Goal: Task Accomplishment & Management: Use online tool/utility

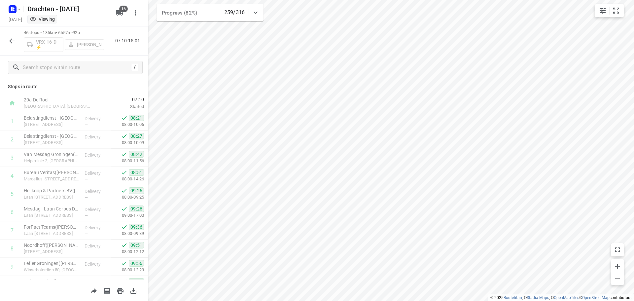
scroll to position [561, 0]
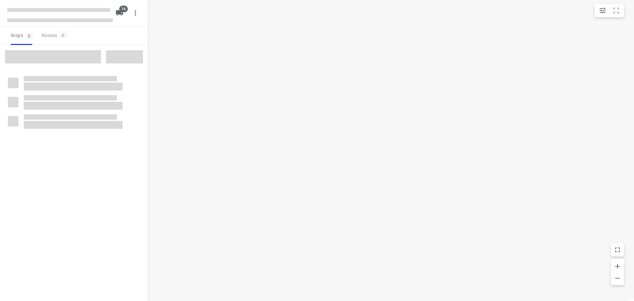
checkbox input "true"
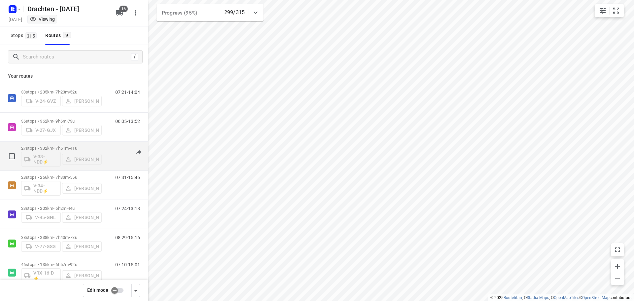
click at [70, 145] on div "27 stops • 332km • 7h51m • 41u V-33-NDD⚡ Wilma Wijma-Boonstra" at bounding box center [61, 155] width 81 height 27
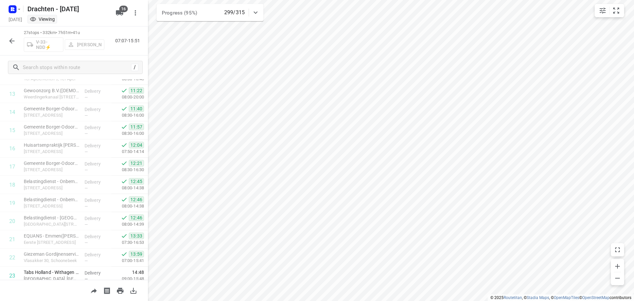
scroll to position [341, 0]
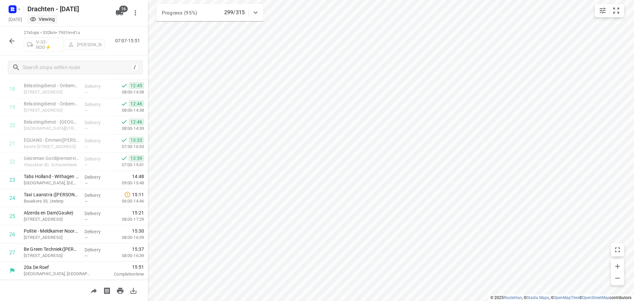
click at [10, 42] on icon "button" at bounding box center [12, 41] width 8 height 8
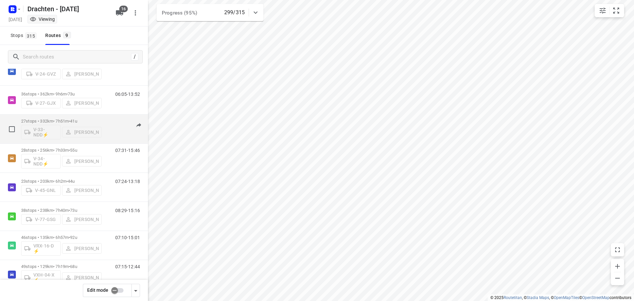
scroll to position [66, 0]
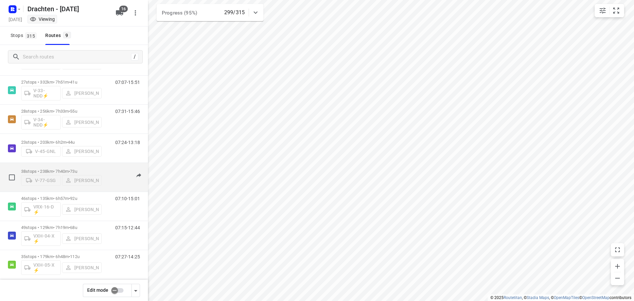
click at [70, 169] on span "•" at bounding box center [69, 171] width 1 height 5
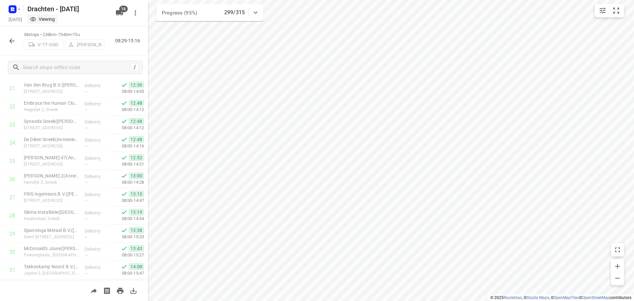
scroll to position [541, 0]
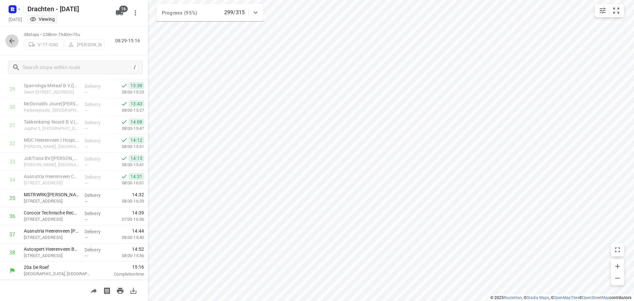
click at [11, 44] on icon "button" at bounding box center [12, 41] width 8 height 8
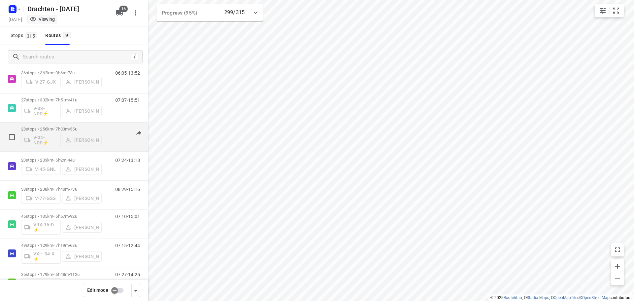
scroll to position [72, 0]
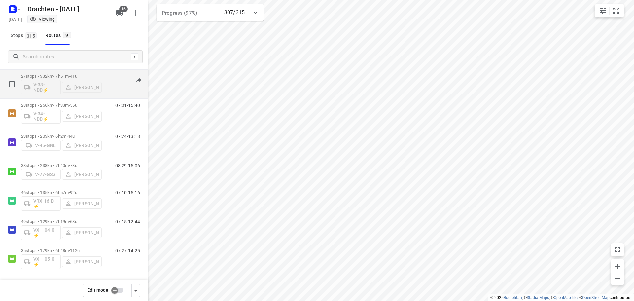
click at [70, 77] on span "•" at bounding box center [69, 76] width 1 height 5
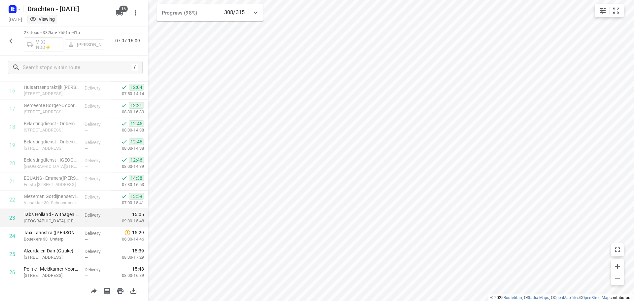
scroll to position [341, 0]
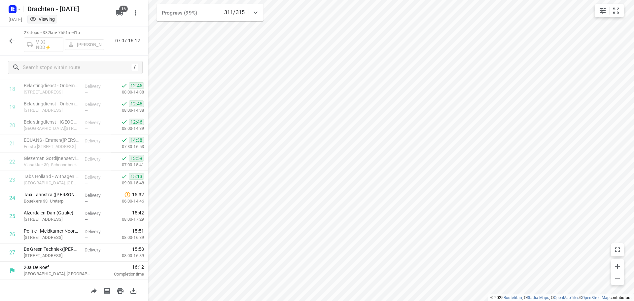
click at [10, 43] on icon "button" at bounding box center [12, 41] width 8 height 8
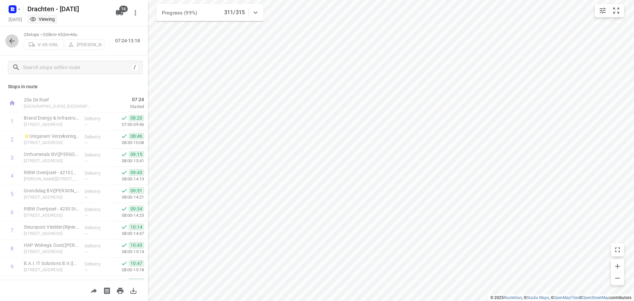
click at [13, 42] on icon "button" at bounding box center [12, 41] width 8 height 8
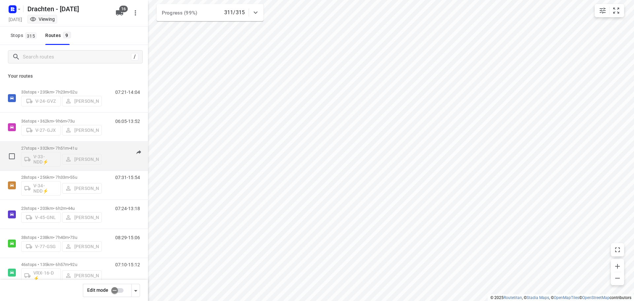
click at [73, 144] on div "27 stops • 332km • 7h51m • 41u V-33-NDD⚡ Wilma Wijma-Boonstra" at bounding box center [61, 155] width 81 height 27
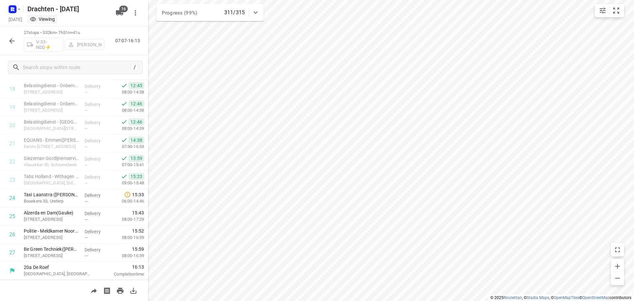
click at [6, 41] on button "button" at bounding box center [11, 40] width 13 height 13
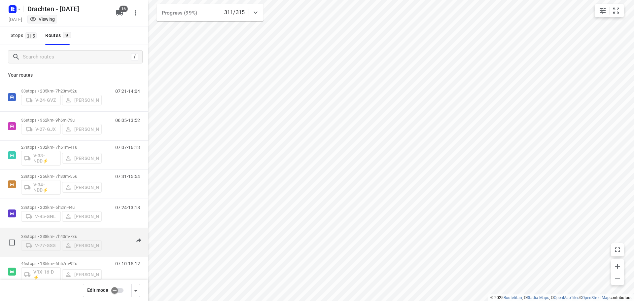
scroll to position [0, 0]
click at [77, 235] on span "73u" at bounding box center [73, 237] width 7 height 5
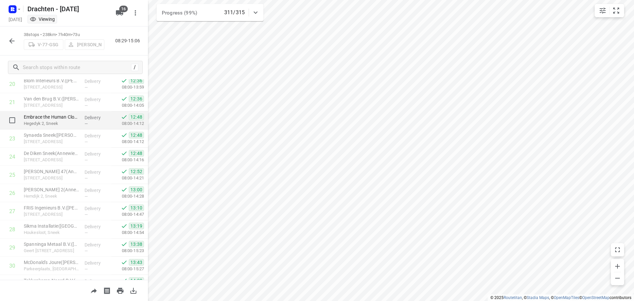
scroll to position [541, 0]
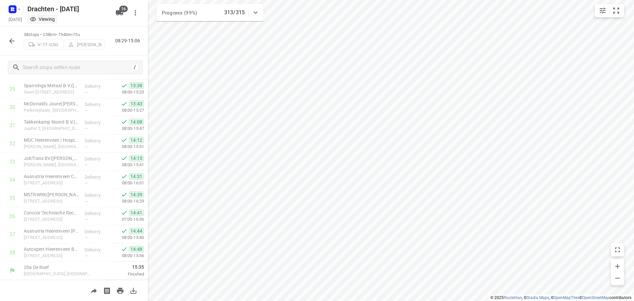
click at [9, 41] on icon "button" at bounding box center [12, 41] width 8 height 8
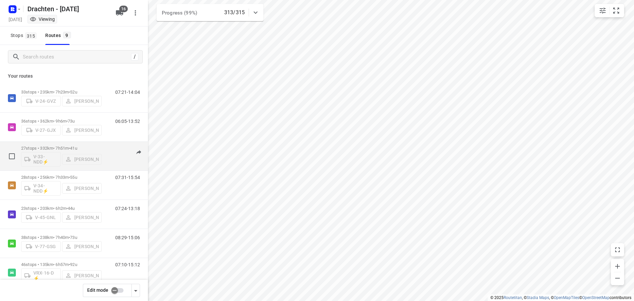
click at [64, 143] on div "27 stops • 332km • 7h51m • 41u V-33-NDD⚡ Wilma Wijma-Boonstra" at bounding box center [61, 155] width 81 height 27
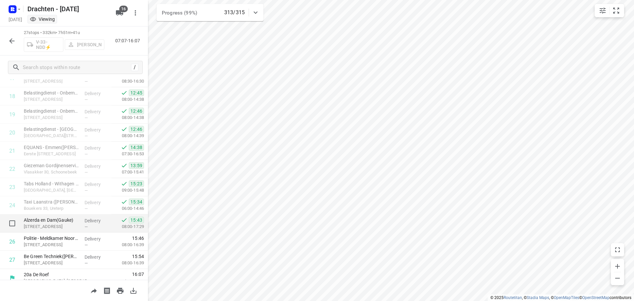
scroll to position [341, 0]
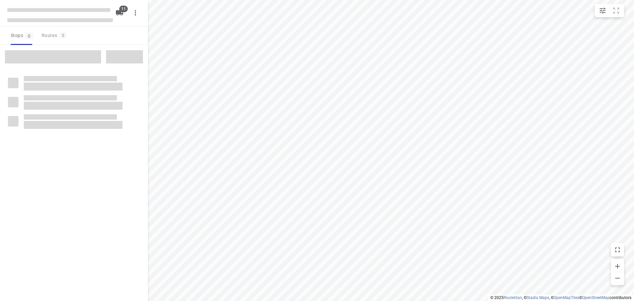
checkbox input "true"
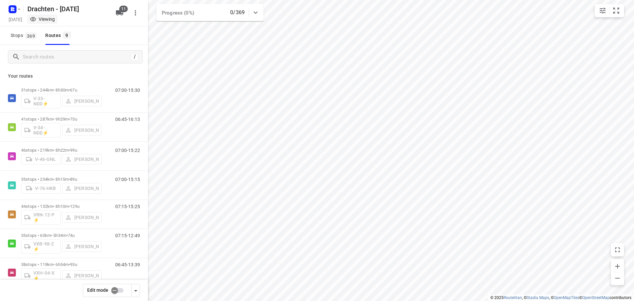
click at [113, 288] on input "checkbox" at bounding box center [115, 290] width 38 height 13
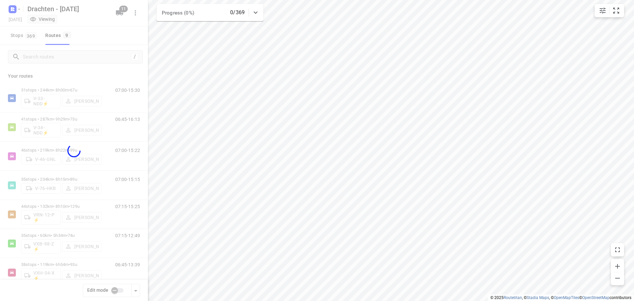
checkbox input "true"
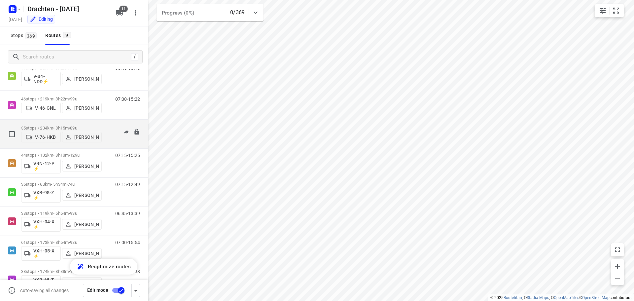
scroll to position [66, 0]
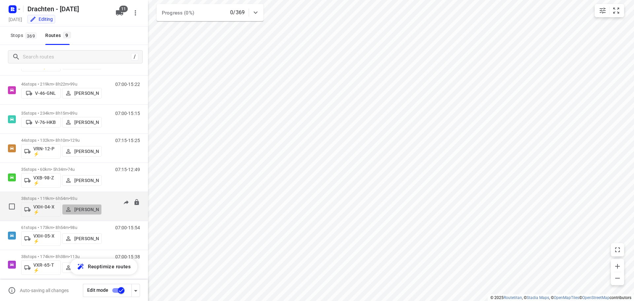
click at [84, 211] on p "[PERSON_NAME]" at bounding box center [86, 209] width 24 height 5
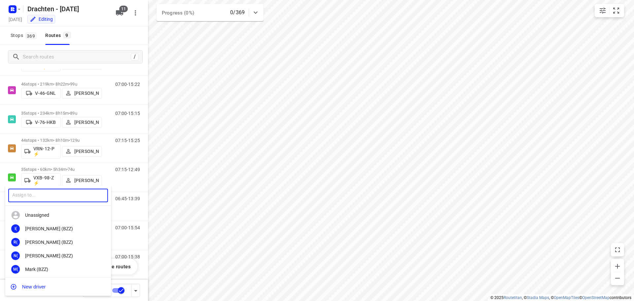
click at [65, 199] on input "text" at bounding box center [58, 196] width 100 height 14
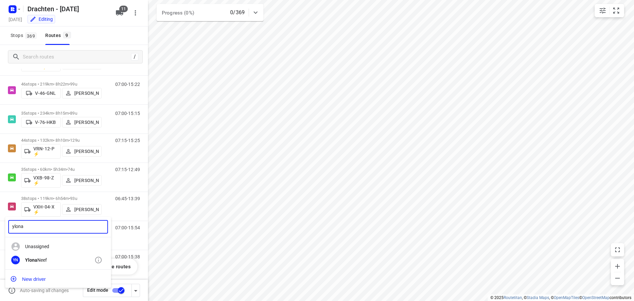
type input "ylona"
click at [32, 260] on b "Ylona" at bounding box center [31, 259] width 12 height 5
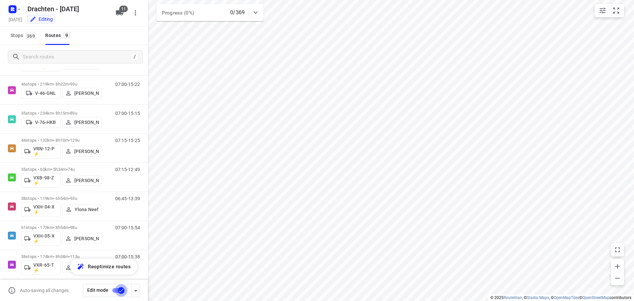
click at [118, 292] on input "checkbox" at bounding box center [121, 290] width 38 height 13
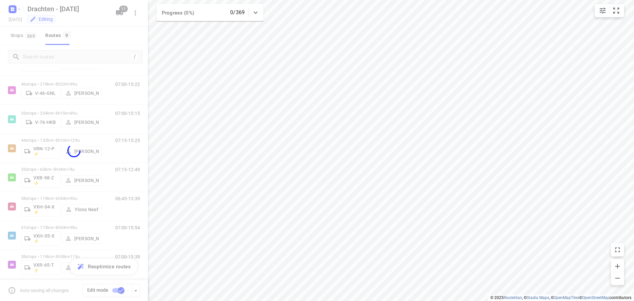
checkbox input "false"
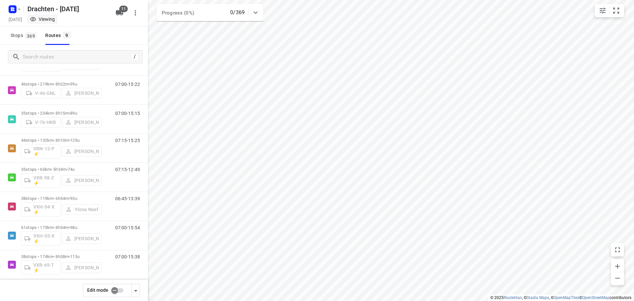
click at [65, 198] on p "38 stops • 119km • 6h54m • 93u" at bounding box center [61, 198] width 81 height 5
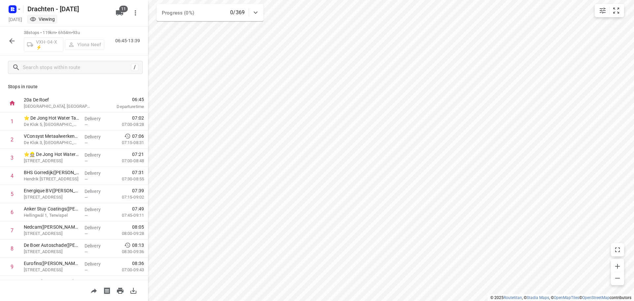
click at [11, 39] on icon "button" at bounding box center [12, 41] width 8 height 8
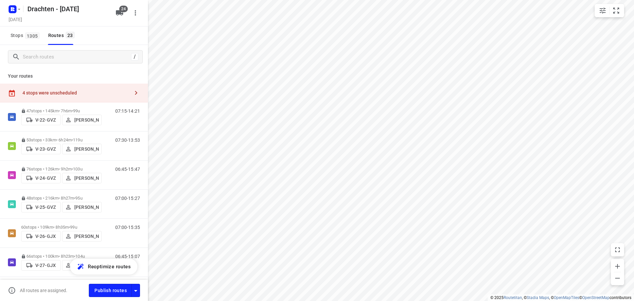
checkbox input "true"
click at [68, 95] on div "4 stops were unscheduled" at bounding box center [75, 92] width 107 height 5
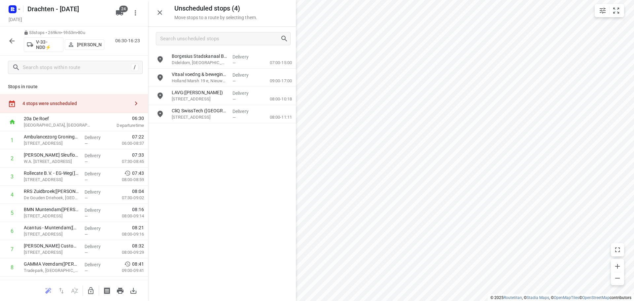
click at [91, 287] on icon "button" at bounding box center [91, 291] width 8 height 8
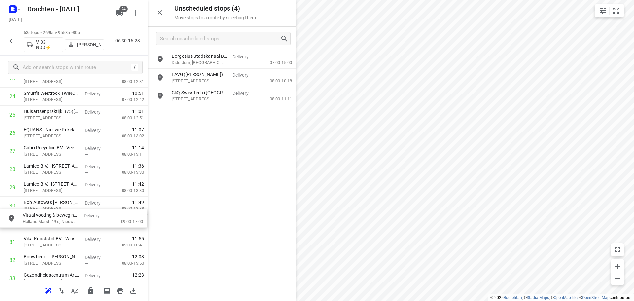
scroll to position [461, 0]
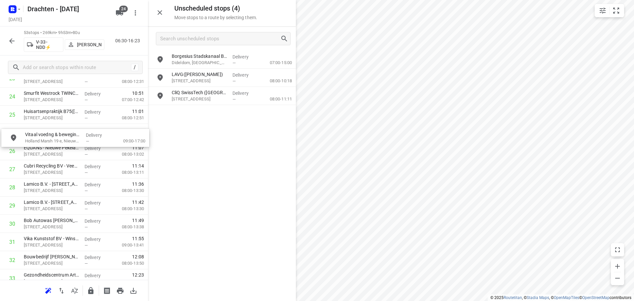
drag, startPoint x: 223, startPoint y: 79, endPoint x: 78, endPoint y: 143, distance: 158.5
drag, startPoint x: 62, startPoint y: 135, endPoint x: 67, endPoint y: 156, distance: 20.9
click at [67, 156] on div "1 Ambulancezorg Groningen - Ambulancepost Sappemeer(David Beerink) De Vosholen …" at bounding box center [74, 160] width 148 height 981
click at [88, 289] on icon "button" at bounding box center [91, 291] width 8 height 8
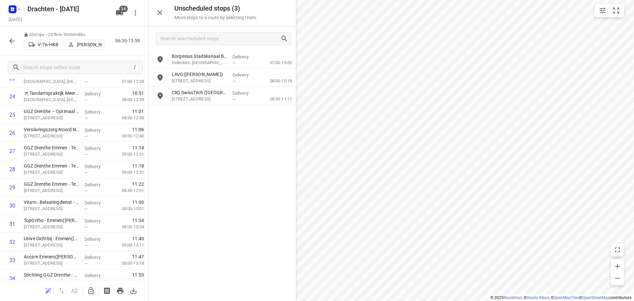
click at [92, 289] on icon "button" at bounding box center [90, 290] width 5 height 7
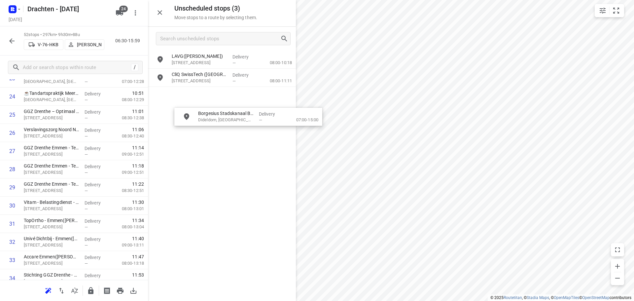
drag, startPoint x: 238, startPoint y: 64, endPoint x: 263, endPoint y: 123, distance: 64.1
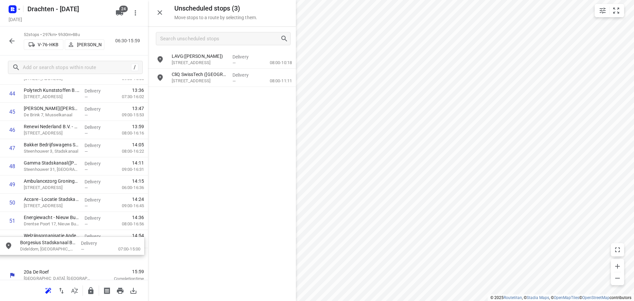
scroll to position [834, 0]
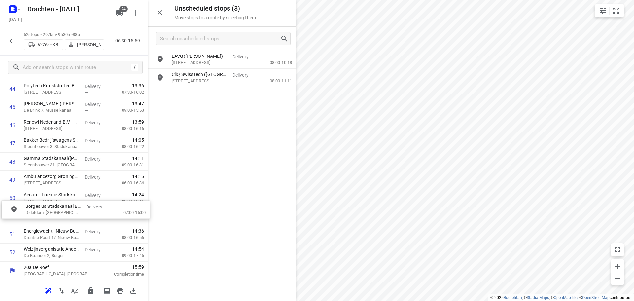
drag, startPoint x: 209, startPoint y: 59, endPoint x: 60, endPoint y: 214, distance: 214.6
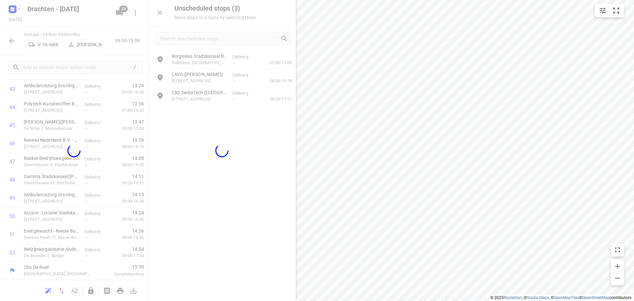
scroll to position [814, 0]
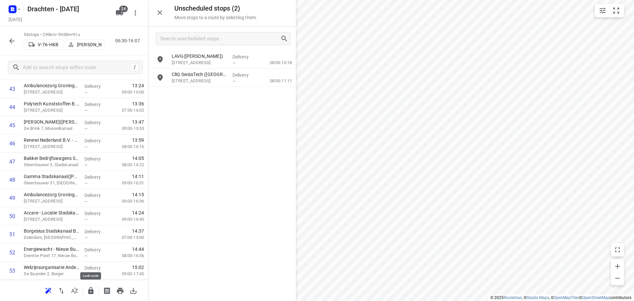
click at [93, 291] on icon "button" at bounding box center [90, 290] width 5 height 7
click at [92, 290] on icon "button" at bounding box center [91, 291] width 8 height 8
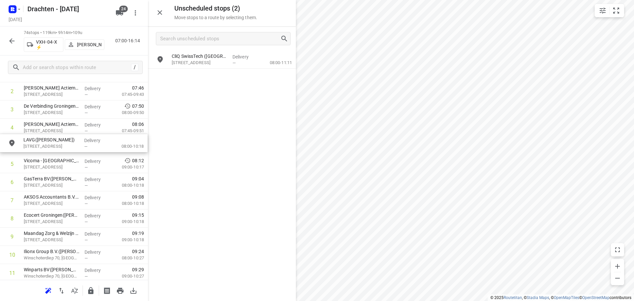
scroll to position [66, 0]
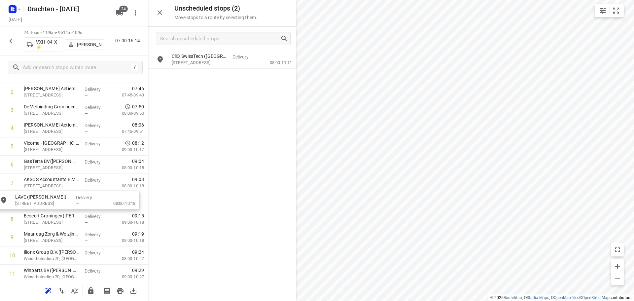
drag, startPoint x: 218, startPoint y: 64, endPoint x: 58, endPoint y: 205, distance: 213.1
click at [87, 290] on icon "button" at bounding box center [91, 291] width 8 height 8
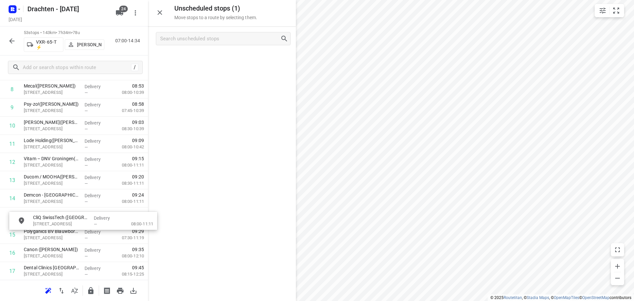
scroll to position [178, 0]
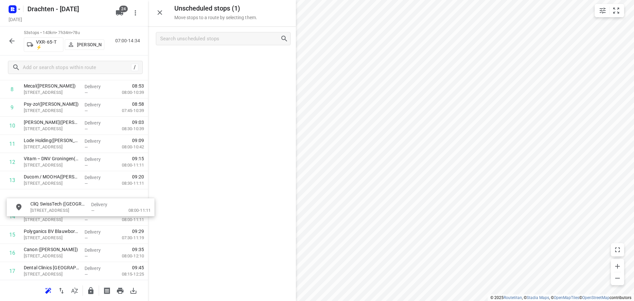
drag, startPoint x: 223, startPoint y: 60, endPoint x: 82, endPoint y: 210, distance: 206.3
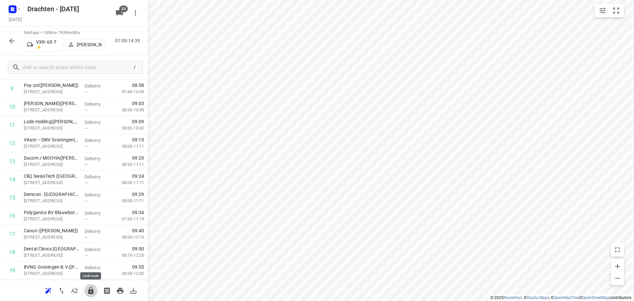
click at [86, 291] on button "button" at bounding box center [90, 290] width 13 height 13
click at [16, 43] on icon "button" at bounding box center [12, 41] width 8 height 8
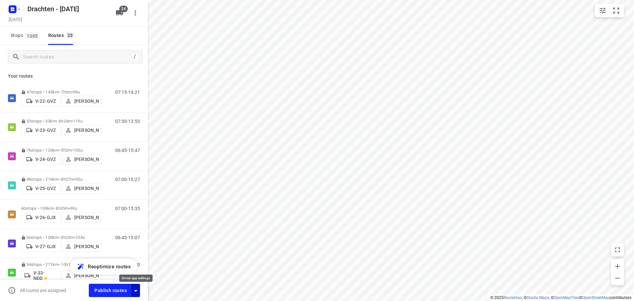
click at [137, 291] on icon "button" at bounding box center [136, 291] width 8 height 8
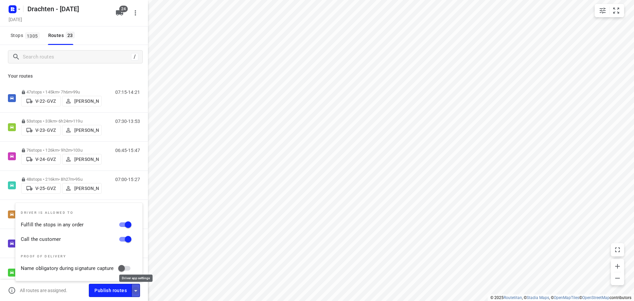
click at [137, 291] on icon "button" at bounding box center [136, 291] width 8 height 8
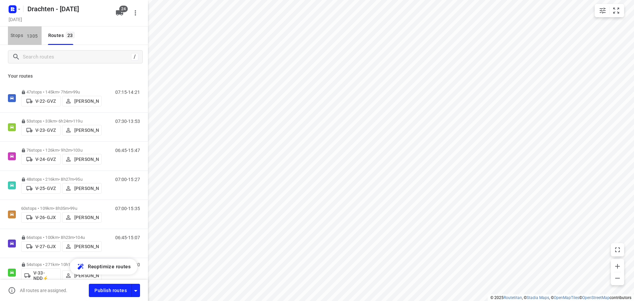
click at [28, 39] on span "1305" at bounding box center [32, 35] width 15 height 7
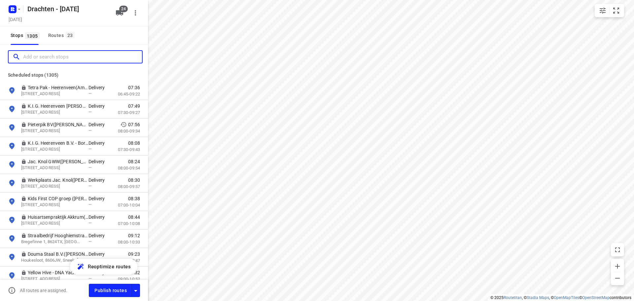
click at [48, 52] on input "Add or search stops" at bounding box center [82, 57] width 119 height 10
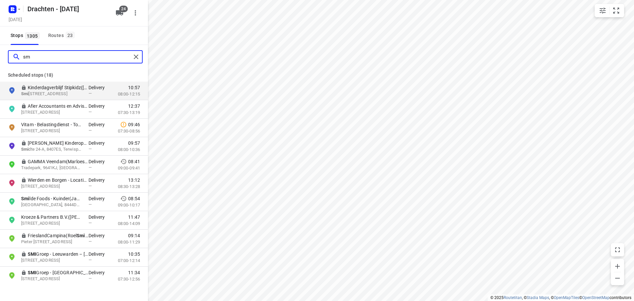
type input "s"
type input "a"
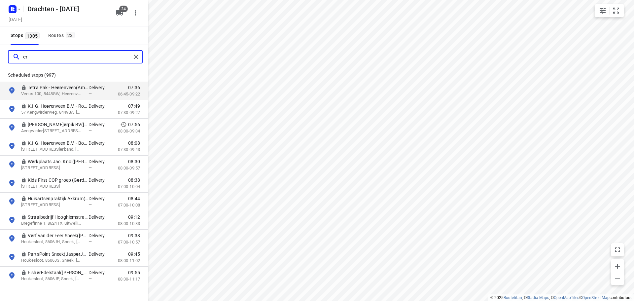
type input "e"
type input "c"
type input "d"
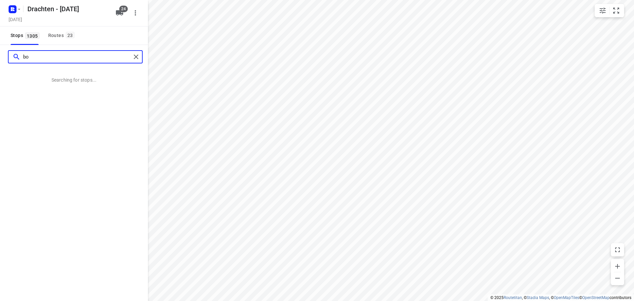
type input "b"
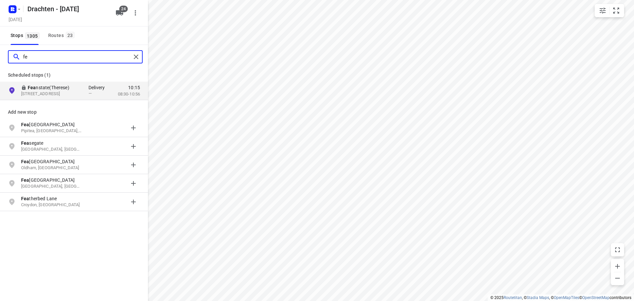
type input "f"
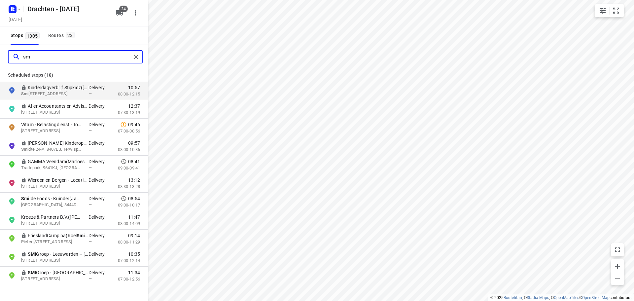
type input "s"
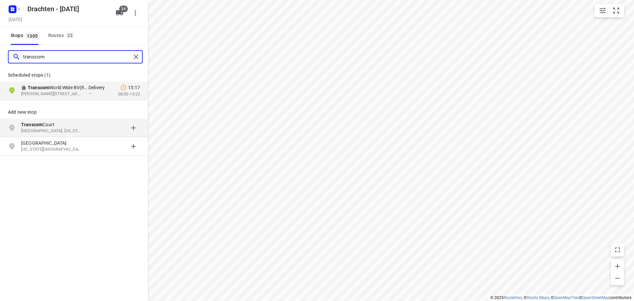
type input "transcom"
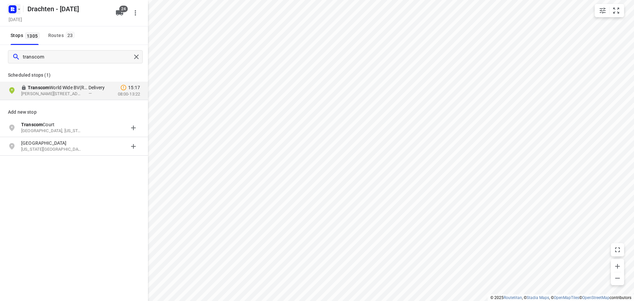
click at [15, 9] on rect "button" at bounding box center [13, 9] width 8 height 8
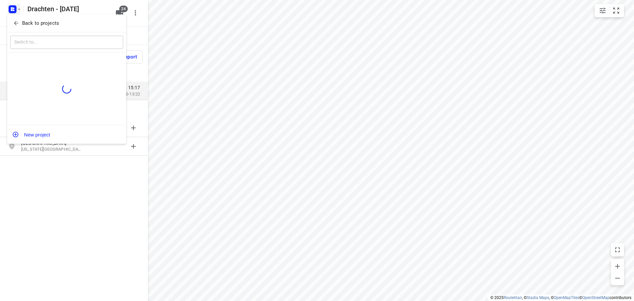
click at [33, 20] on p "Back to projects" at bounding box center [40, 23] width 37 height 8
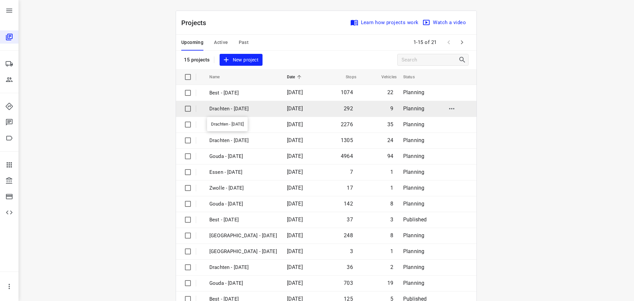
click at [237, 109] on p "Drachten - [DATE]" at bounding box center [243, 109] width 68 height 8
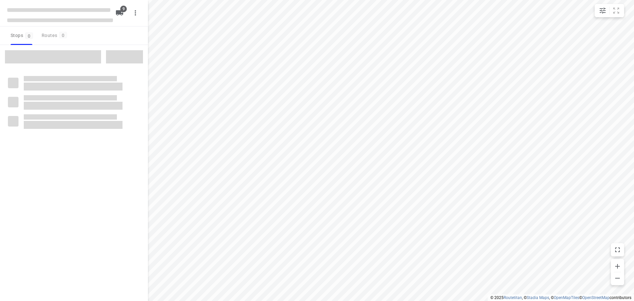
checkbox input "true"
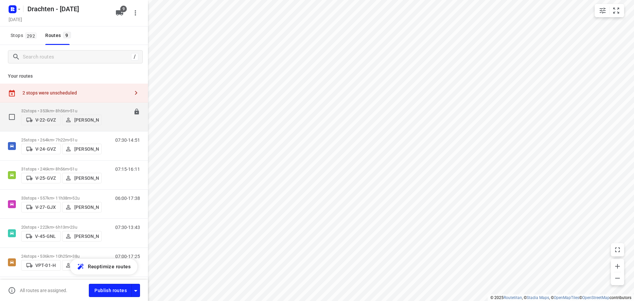
click at [70, 108] on span "•" at bounding box center [69, 110] width 1 height 5
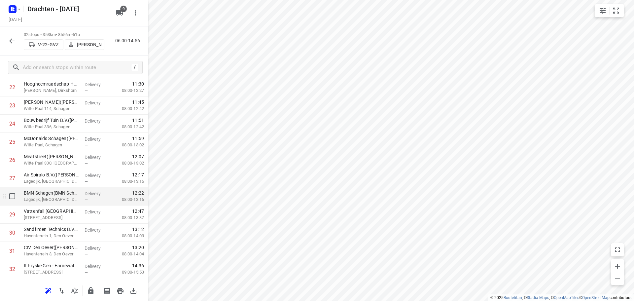
scroll to position [451, 0]
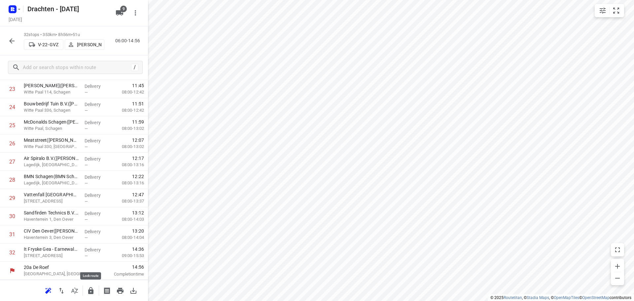
click at [91, 291] on icon "button" at bounding box center [90, 290] width 5 height 7
click at [12, 42] on icon "button" at bounding box center [12, 41] width 8 height 8
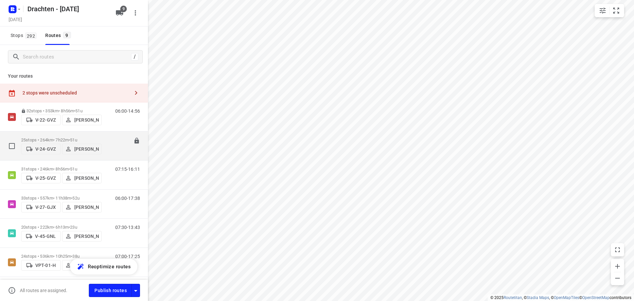
click at [72, 139] on p "25 stops • 264km • 7h22m • 51u" at bounding box center [61, 139] width 81 height 5
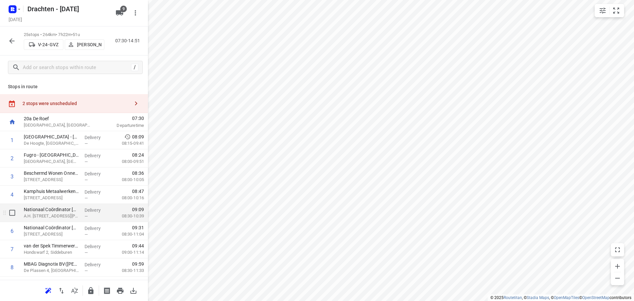
click at [127, 216] on div "i © 2025 Routetitan , © Stadia Maps , © OpenMapTiles © OpenStreetMap contributo…" at bounding box center [317, 150] width 634 height 301
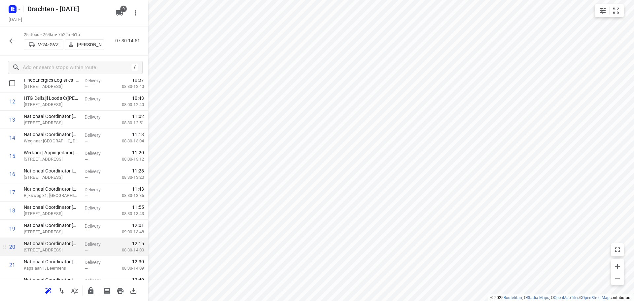
scroll to position [324, 0]
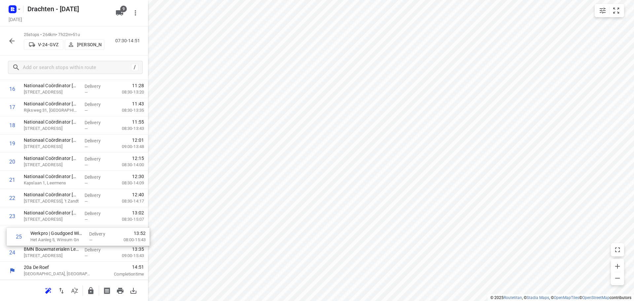
drag, startPoint x: 79, startPoint y: 259, endPoint x: 85, endPoint y: 241, distance: 18.5
click at [85, 241] on div "1 FinCo Terminal - Groningen(Tomasz Nowak) De Hoogte, Groningen Delivery — 08:0…" at bounding box center [74, 34] width 148 height 454
click at [88, 286] on button "button" at bounding box center [90, 290] width 13 height 13
click at [14, 38] on icon "button" at bounding box center [12, 41] width 8 height 8
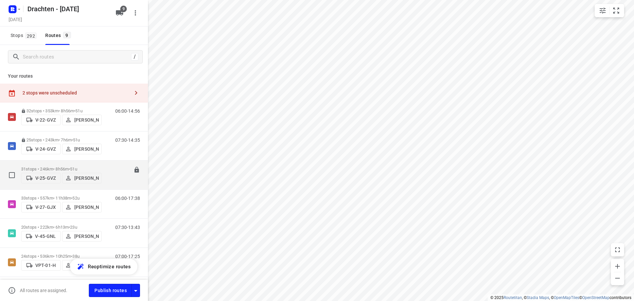
click at [71, 161] on div "31 stops • 246km • 8h56m • 51u V-25-GVZ Jelle Veenstra 07:15-16:11" at bounding box center [74, 174] width 148 height 29
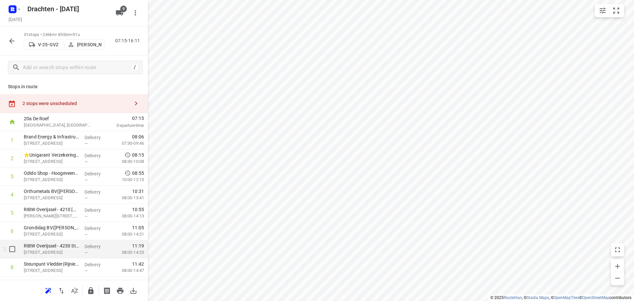
scroll to position [33, 0]
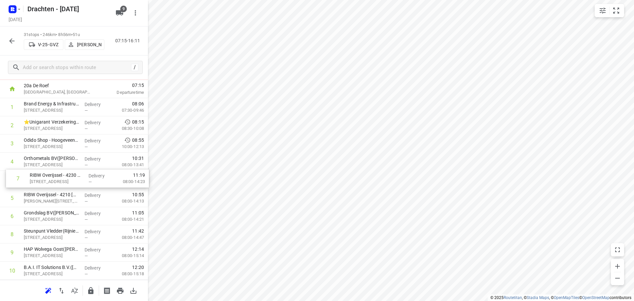
drag, startPoint x: 66, startPoint y: 221, endPoint x: 72, endPoint y: 181, distance: 40.2
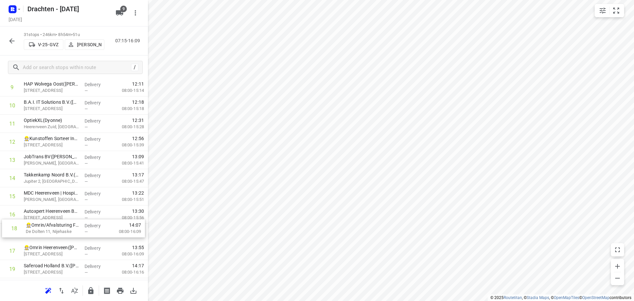
scroll to position [200, 0]
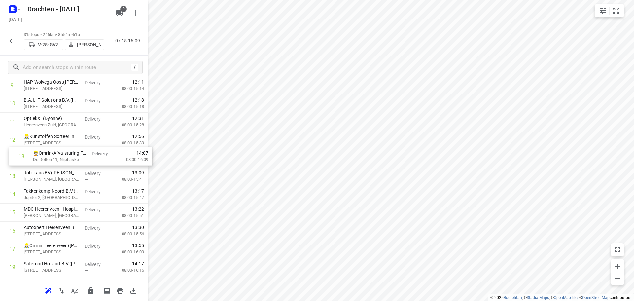
drag, startPoint x: 73, startPoint y: 252, endPoint x: 83, endPoint y: 155, distance: 97.2
click at [83, 155] on div "1 Brand Energy & Infrastructure Services - Hoogeveen(Annemarie Flegg) Industrie…" at bounding box center [74, 212] width 148 height 563
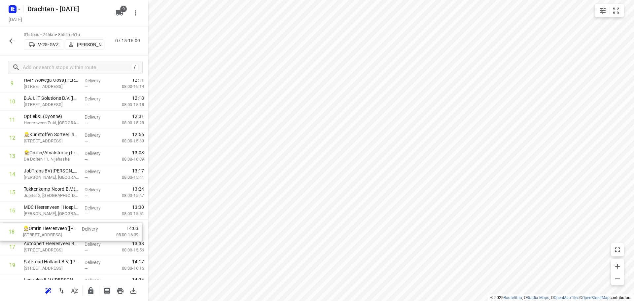
scroll to position [202, 0]
drag, startPoint x: 65, startPoint y: 249, endPoint x: 66, endPoint y: 170, distance: 79.3
click at [66, 170] on div "1 Brand Energy & Infrastructure Services - Hoogeveen(Annemarie Flegg) Industrie…" at bounding box center [74, 210] width 148 height 563
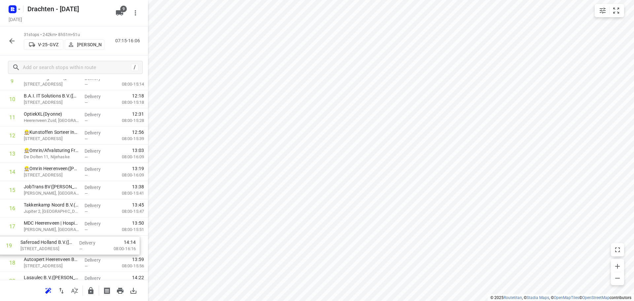
scroll to position [206, 0]
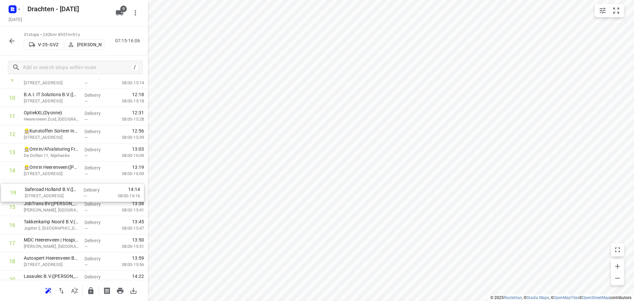
drag, startPoint x: 71, startPoint y: 266, endPoint x: 72, endPoint y: 188, distance: 78.3
click at [72, 188] on div "1 Brand Energy & Infrastructure Services - Hoogeveen(Annemarie Flegg) Industrie…" at bounding box center [74, 206] width 148 height 563
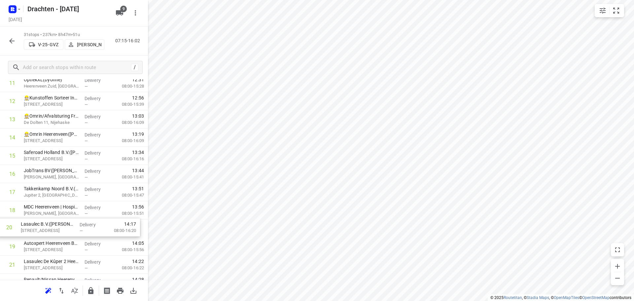
scroll to position [240, 0]
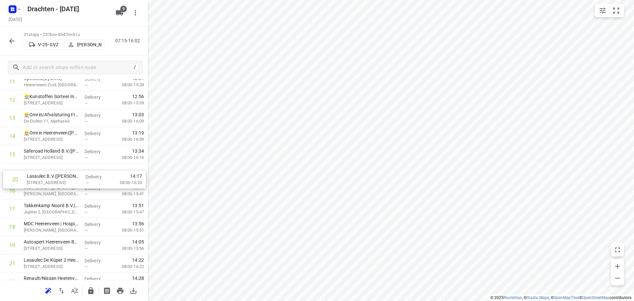
drag, startPoint x: 61, startPoint y: 249, endPoint x: 65, endPoint y: 172, distance: 76.7
click at [65, 172] on div "1 Brand Energy & Infrastructure Services - Hoogeveen(Annemarie Flegg) Industrie…" at bounding box center [74, 172] width 148 height 563
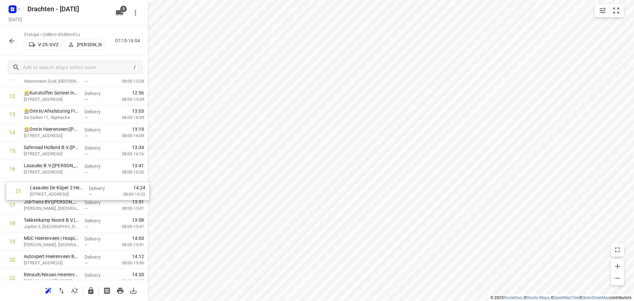
drag, startPoint x: 52, startPoint y: 264, endPoint x: 58, endPoint y: 188, distance: 76.9
click at [58, 188] on div "1 Brand Energy & Infrastructure Services - Hoogeveen(Annemarie Flegg) Industrie…" at bounding box center [74, 168] width 148 height 563
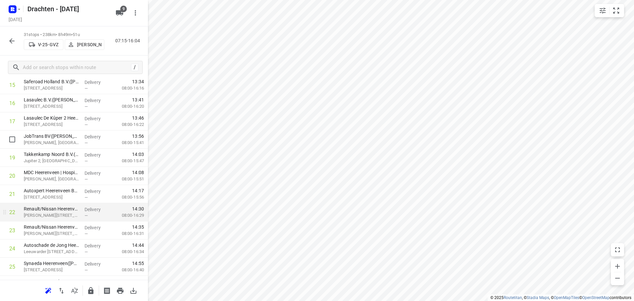
scroll to position [310, 0]
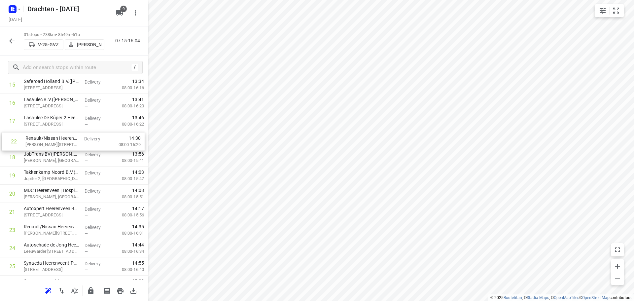
drag, startPoint x: 77, startPoint y: 211, endPoint x: 78, endPoint y: 138, distance: 73.0
click at [78, 138] on div "1 Brand Energy & Infrastructure Services - Hoogeveen(Annemarie Flegg) Industrie…" at bounding box center [74, 102] width 148 height 563
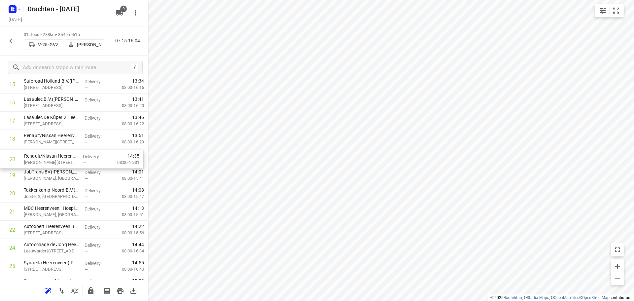
drag, startPoint x: 84, startPoint y: 236, endPoint x: 85, endPoint y: 159, distance: 76.9
click at [85, 159] on div "1 Brand Energy & Infrastructure Services - Hoogeveen(Annemarie Flegg) Industrie…" at bounding box center [74, 102] width 148 height 563
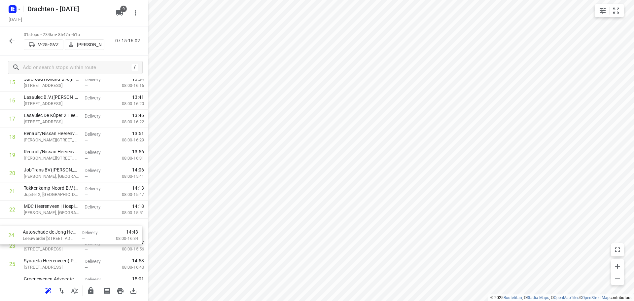
scroll to position [312, 0]
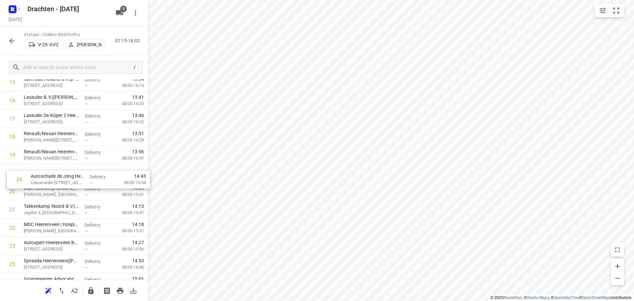
drag, startPoint x: 55, startPoint y: 246, endPoint x: 62, endPoint y: 175, distance: 71.0
click at [62, 175] on div "1 Brand Energy & Infrastructure Services - Hoogeveen(Annemarie Flegg) Industrie…" at bounding box center [74, 100] width 148 height 563
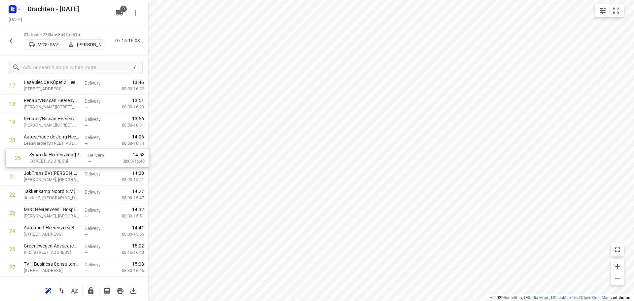
drag, startPoint x: 51, startPoint y: 231, endPoint x: 56, endPoint y: 156, distance: 76.1
click at [56, 156] on div "1 Brand Energy & Infrastructure Services - Hoogeveen(Annemarie Flegg) Industrie…" at bounding box center [74, 67] width 148 height 563
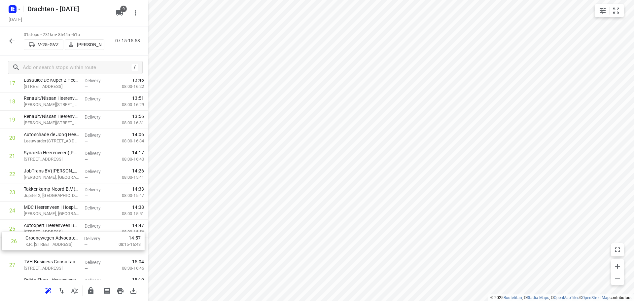
scroll to position [349, 0]
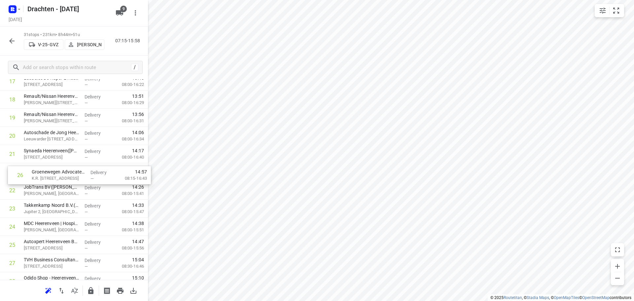
drag, startPoint x: 57, startPoint y: 249, endPoint x: 66, endPoint y: 171, distance: 78.5
click at [66, 171] on div "1 Brand Energy & Infrastructure Services - Hoogeveen(Annemarie Flegg) Industrie…" at bounding box center [74, 63] width 148 height 563
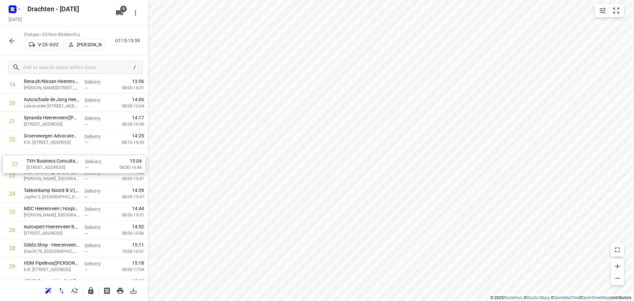
drag, startPoint x: 59, startPoint y: 228, endPoint x: 66, endPoint y: 155, distance: 74.0
click at [66, 155] on div "1 Brand Energy & Infrastructure Services - Hoogeveen(Annemarie Flegg) Industrie…" at bounding box center [74, 30] width 148 height 563
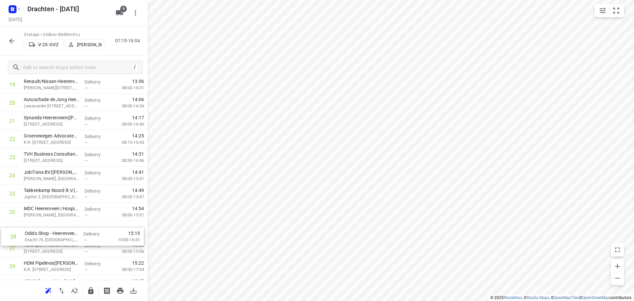
scroll to position [386, 0]
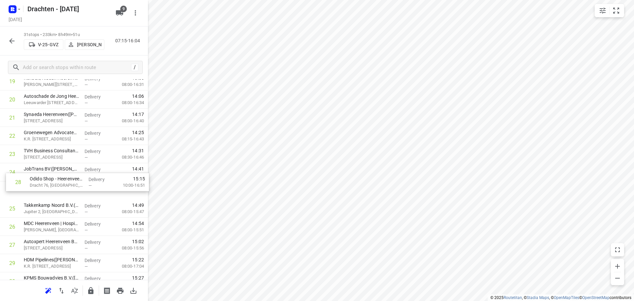
drag, startPoint x: 53, startPoint y: 248, endPoint x: 59, endPoint y: 173, distance: 75.9
click at [59, 173] on div "1 Brand Energy & Infrastructure Services - Hoogeveen(Annemarie Flegg) Industrie…" at bounding box center [74, 26] width 148 height 563
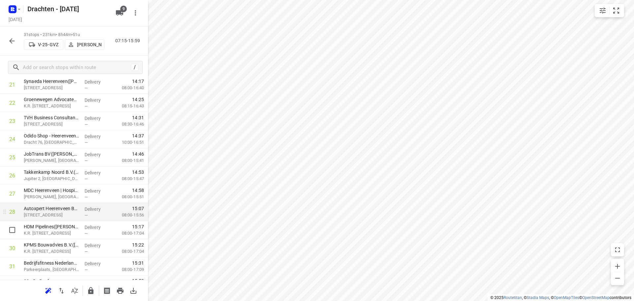
scroll to position [433, 0]
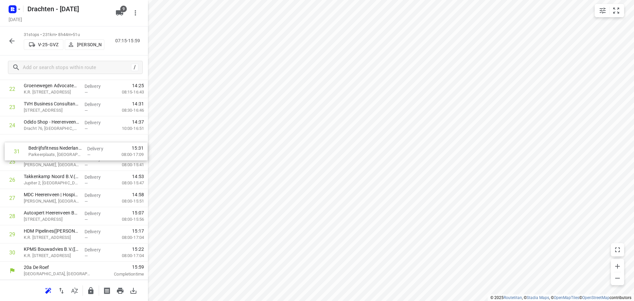
drag, startPoint x: 60, startPoint y: 255, endPoint x: 66, endPoint y: 147, distance: 108.5
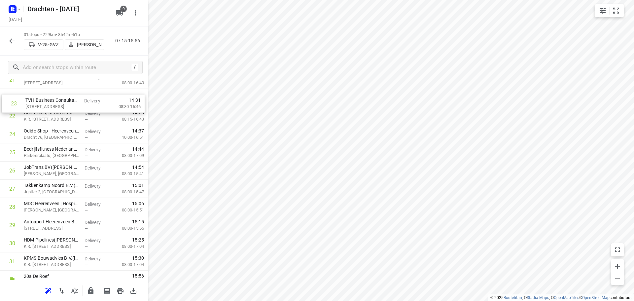
drag, startPoint x: 70, startPoint y: 116, endPoint x: 71, endPoint y: 111, distance: 5.4
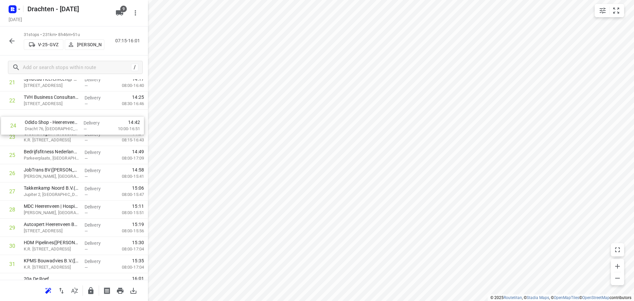
scroll to position [418, 0]
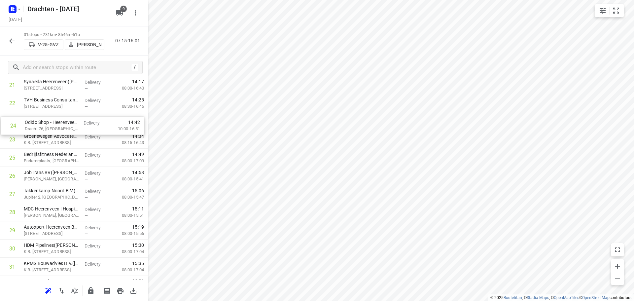
drag, startPoint x: 65, startPoint y: 132, endPoint x: 67, endPoint y: 119, distance: 13.4
drag, startPoint x: 69, startPoint y: 163, endPoint x: 68, endPoint y: 144, distance: 19.9
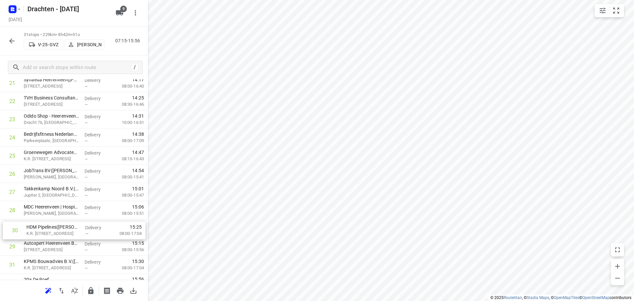
scroll to position [421, 0]
drag, startPoint x: 69, startPoint y: 252, endPoint x: 70, endPoint y: 179, distance: 73.0
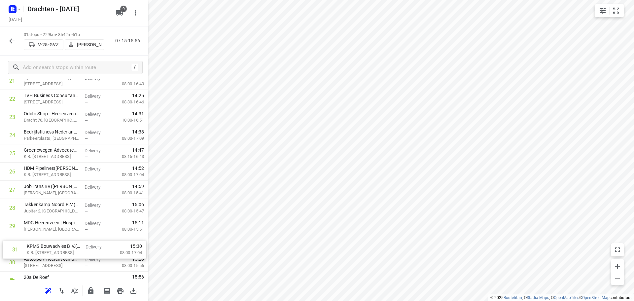
scroll to position [424, 0]
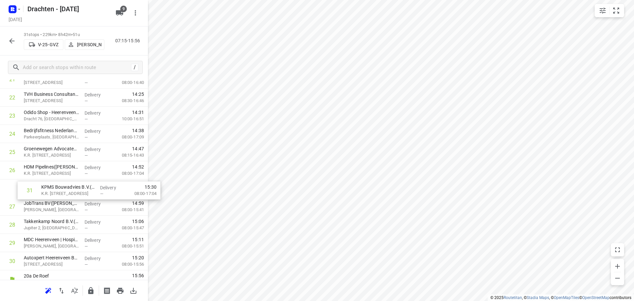
drag, startPoint x: 69, startPoint y: 264, endPoint x: 87, endPoint y: 187, distance: 78.6
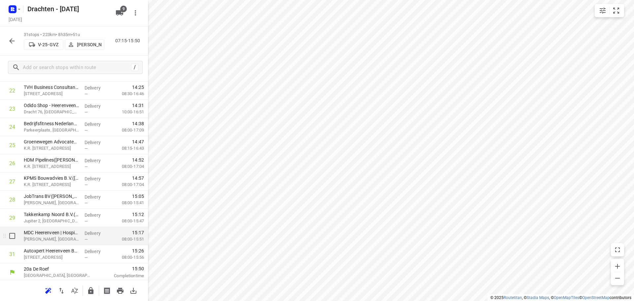
scroll to position [433, 0]
click at [91, 289] on icon "button" at bounding box center [91, 291] width 8 height 8
click at [13, 44] on icon "button" at bounding box center [12, 41] width 8 height 8
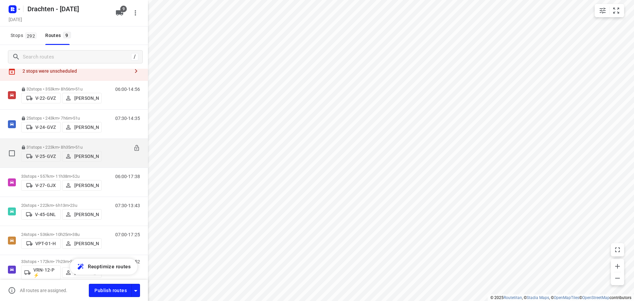
scroll to position [33, 0]
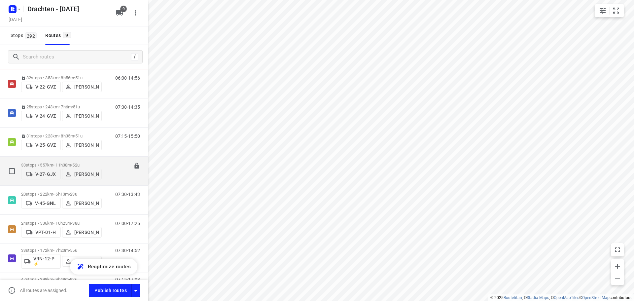
click at [69, 160] on div "33 stops • 557km • 11h38m • 52u V-27-GJX Armando Vijn" at bounding box center [61, 170] width 81 height 23
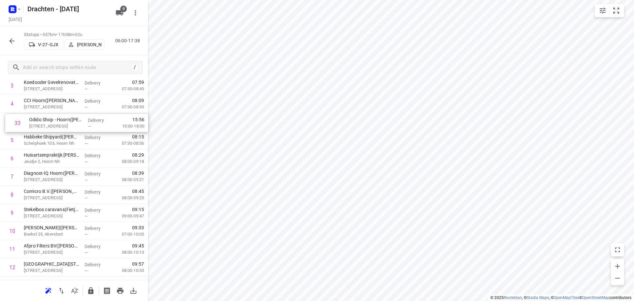
scroll to position [90, 0]
drag, startPoint x: 72, startPoint y: 253, endPoint x: 75, endPoint y: 158, distance: 94.5
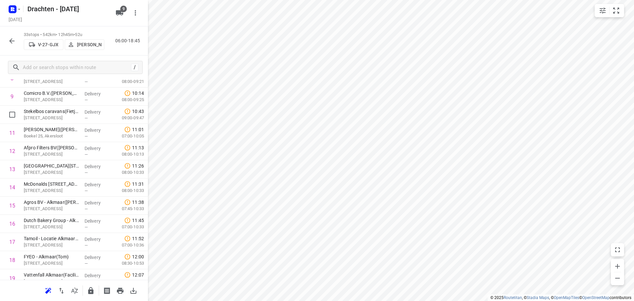
scroll to position [190, 0]
drag, startPoint x: 54, startPoint y: 227, endPoint x: 66, endPoint y: 169, distance: 59.1
click at [66, 169] on div "1 Verf van der Feer Zwaag(Arjen Stellinga) De Factorij 63D, Zwaag Delivery — 07…" at bounding box center [74, 241] width 148 height 599
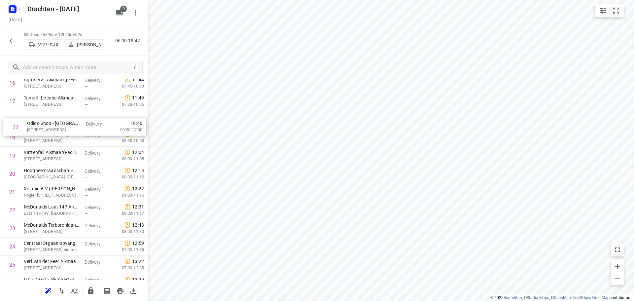
scroll to position [326, 0]
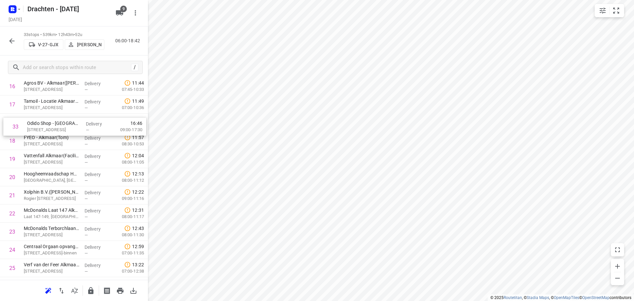
drag, startPoint x: 62, startPoint y: 267, endPoint x: 66, endPoint y: 124, distance: 143.4
click at [66, 124] on div "1 Verf van der Feer Zwaag(Arjen Stellinga) De Factorij 63D, Zwaag Delivery — 07…" at bounding box center [74, 104] width 148 height 599
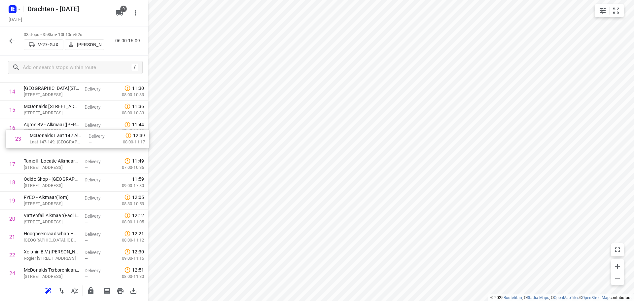
scroll to position [284, 0]
drag, startPoint x: 62, startPoint y: 152, endPoint x: 70, endPoint y: 161, distance: 12.3
click at [70, 161] on div "1 Verf van der Feer Zwaag(Arjen Stellinga) De Factorij 63D, Zwaag Delivery — 07…" at bounding box center [74, 146] width 148 height 599
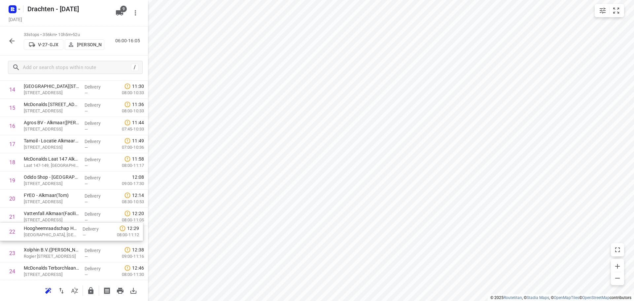
scroll to position [288, 0]
drag, startPoint x: 57, startPoint y: 236, endPoint x: 59, endPoint y: 218, distance: 18.2
click at [59, 218] on div "1 Verf van der Feer Zwaag(Arjen Stellinga) De Factorij 63D, Zwaag Delivery — 07…" at bounding box center [74, 142] width 148 height 599
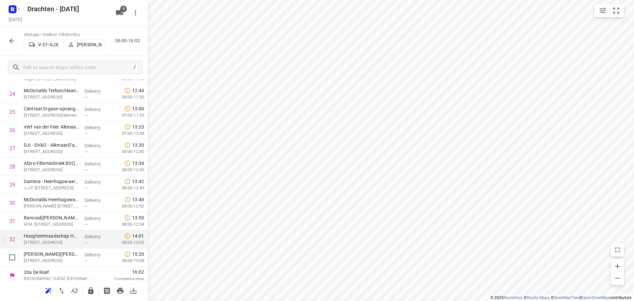
scroll to position [469, 0]
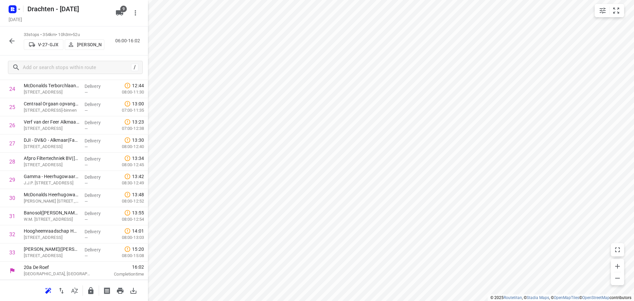
click at [88, 283] on div at bounding box center [74, 290] width 148 height 21
click at [93, 289] on icon "button" at bounding box center [91, 291] width 8 height 8
click at [15, 42] on icon "button" at bounding box center [12, 41] width 8 height 8
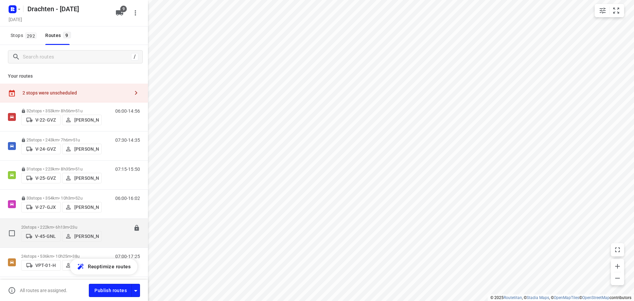
click at [70, 221] on div "20 stops • 222km • 6h13m • 23u V-45-GNL Jelmer Knol" at bounding box center [61, 232] width 81 height 23
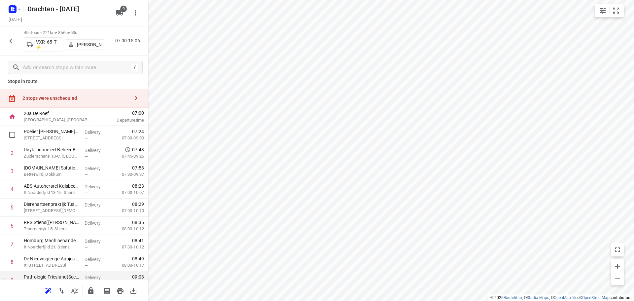
scroll to position [0, 0]
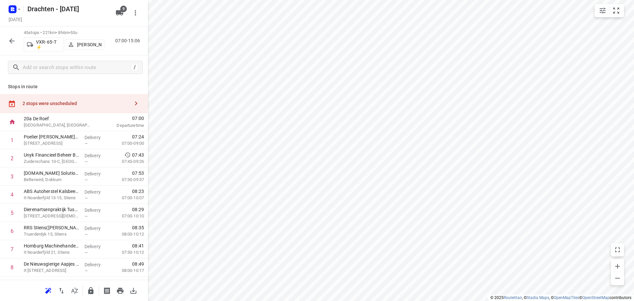
click at [98, 103] on div "2 stops were unscheduled" at bounding box center [75, 103] width 107 height 5
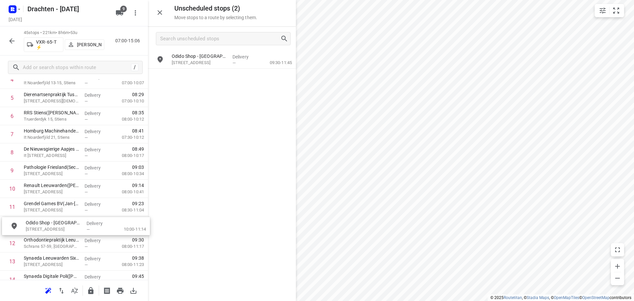
scroll to position [115, 0]
drag, startPoint x: 221, startPoint y: 61, endPoint x: 77, endPoint y: 228, distance: 220.5
click at [161, 14] on icon "button" at bounding box center [160, 13] width 8 height 8
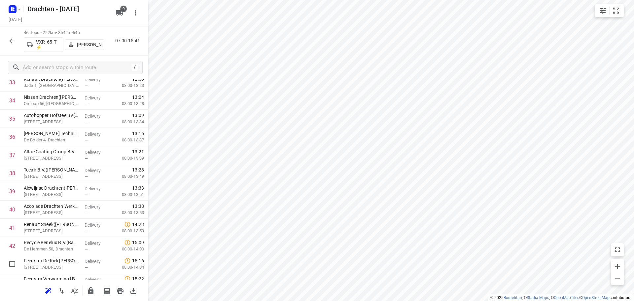
scroll to position [705, 0]
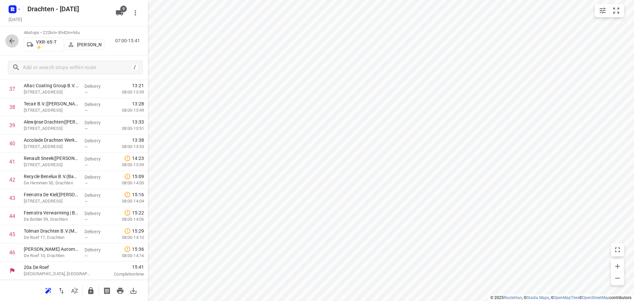
click at [11, 39] on icon "button" at bounding box center [12, 41] width 8 height 8
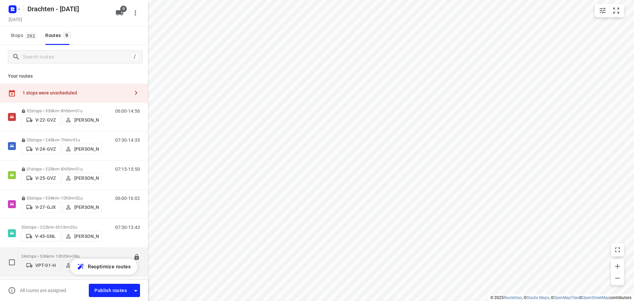
scroll to position [111, 0]
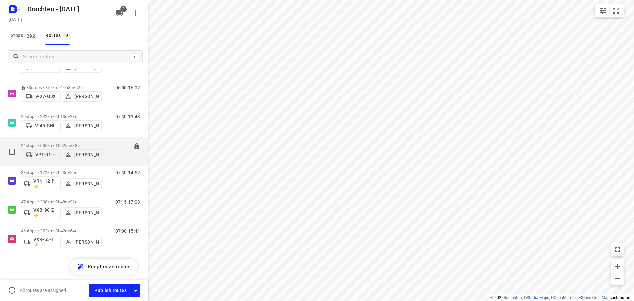
click at [72, 143] on span "•" at bounding box center [71, 145] width 1 height 5
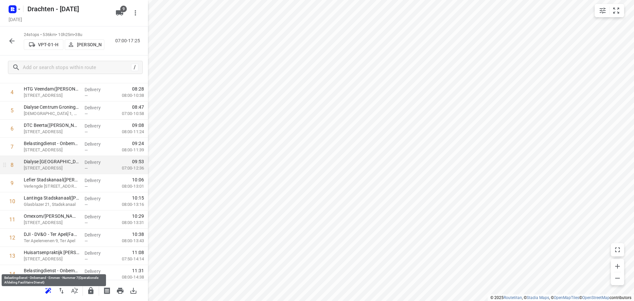
scroll to position [132, 0]
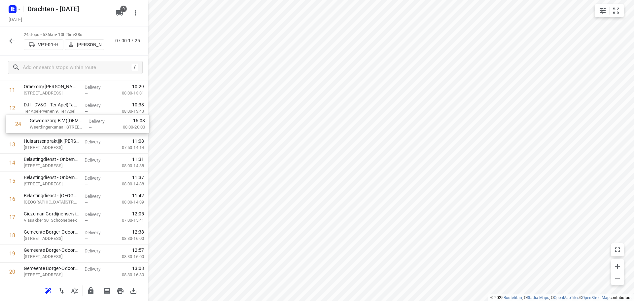
drag, startPoint x: 70, startPoint y: 263, endPoint x: 76, endPoint y: 122, distance: 140.8
click at [76, 122] on div "1 IMPAS(Bettina Snell) Scheepswervenweg 2, Westerbroek Delivery — 07:47 07:30-0…" at bounding box center [74, 117] width 148 height 436
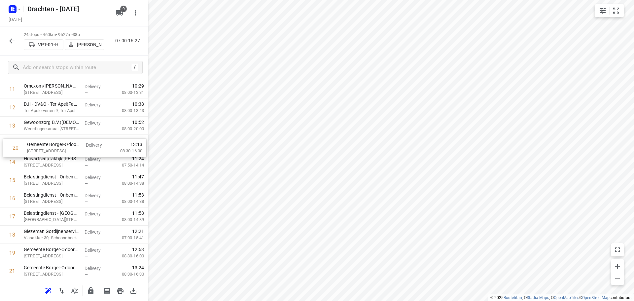
drag, startPoint x: 60, startPoint y: 257, endPoint x: 63, endPoint y: 147, distance: 109.7
click at [63, 147] on div "1 IMPAS(Bettina Snell) Scheepswervenweg 2, Westerbroek Delivery — 07:47 07:30-0…" at bounding box center [74, 117] width 148 height 436
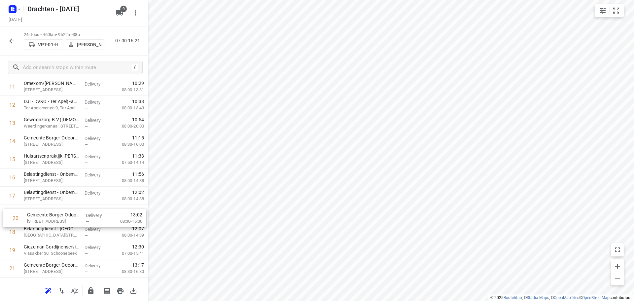
scroll to position [235, 0]
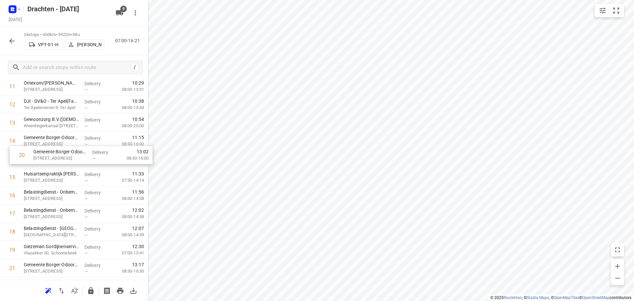
drag, startPoint x: 63, startPoint y: 256, endPoint x: 71, endPoint y: 153, distance: 103.7
click at [71, 153] on div "1 IMPAS(Bettina Snell) Scheepswervenweg 2, Westerbroek Delivery — 07:47 07:30-0…" at bounding box center [74, 114] width 148 height 436
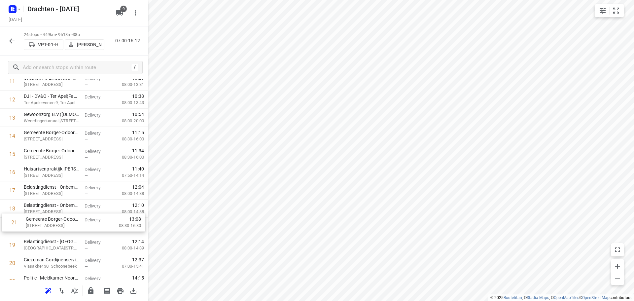
scroll to position [241, 0]
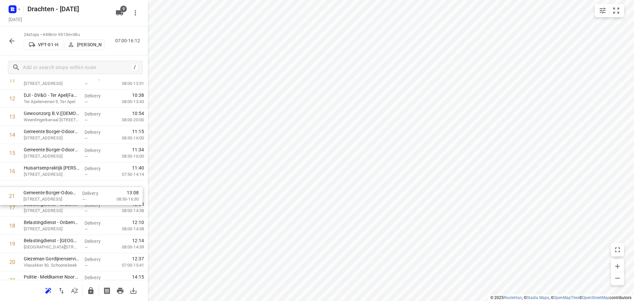
drag, startPoint x: 43, startPoint y: 271, endPoint x: 43, endPoint y: 194, distance: 77.6
click at [43, 194] on div "1 IMPAS(Bettina Snell) Scheepswervenweg 2, Westerbroek Delivery — 07:47 07:30-0…" at bounding box center [74, 108] width 148 height 436
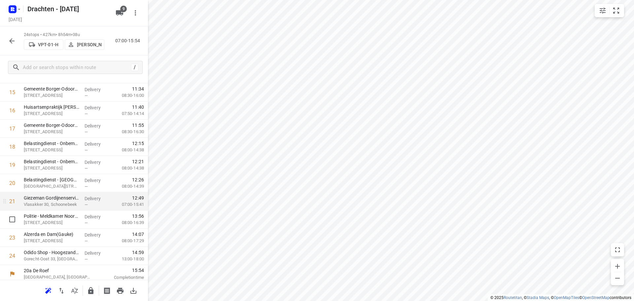
scroll to position [305, 0]
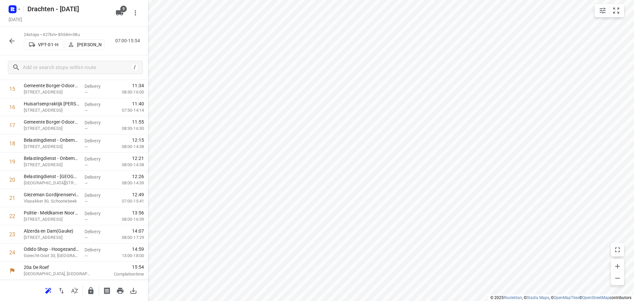
click at [75, 262] on div "20a De Roef Drachten, Netherlands" at bounding box center [58, 271] width 74 height 18
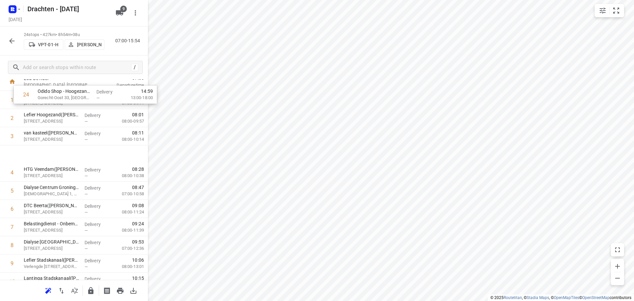
scroll to position [0, 0]
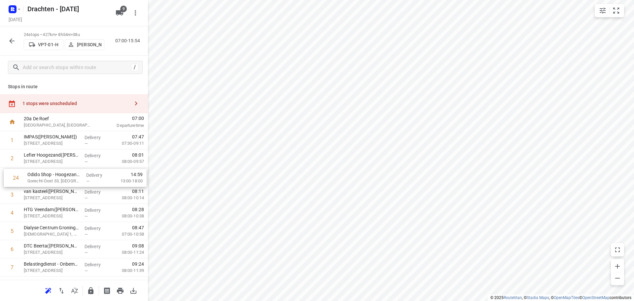
drag, startPoint x: 74, startPoint y: 256, endPoint x: 78, endPoint y: 181, distance: 75.7
click at [61, 292] on icon "button" at bounding box center [61, 291] width 8 height 8
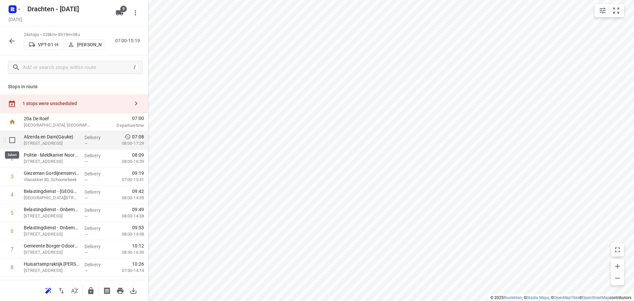
click at [15, 141] on input "checkbox" at bounding box center [12, 139] width 13 height 13
checkbox input "true"
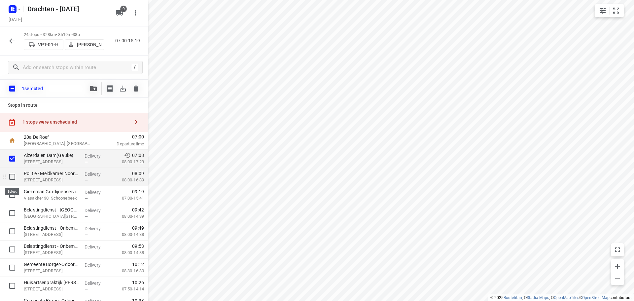
click at [11, 177] on input "checkbox" at bounding box center [12, 176] width 13 height 13
checkbox input "true"
click at [94, 88] on icon "button" at bounding box center [93, 88] width 7 height 5
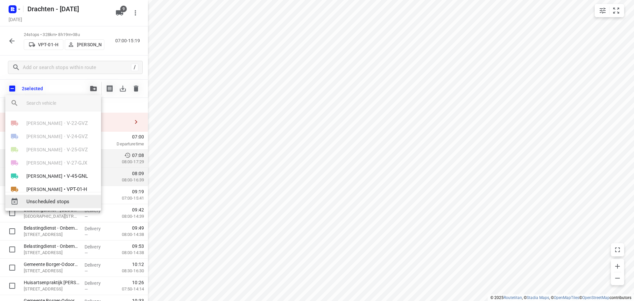
click at [58, 200] on span "Unscheduled stops" at bounding box center [60, 202] width 69 height 8
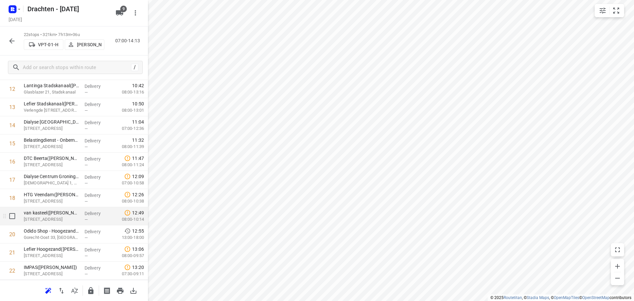
scroll to position [269, 0]
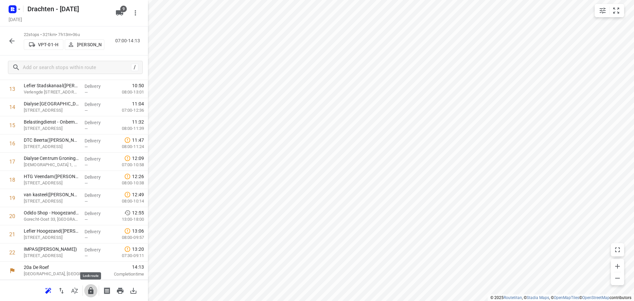
click at [92, 288] on icon "button" at bounding box center [90, 290] width 5 height 7
click at [6, 40] on button "button" at bounding box center [11, 40] width 13 height 13
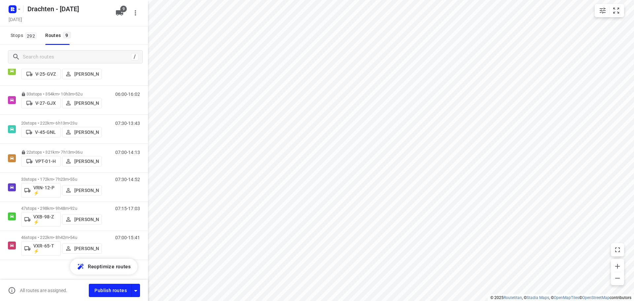
scroll to position [111, 0]
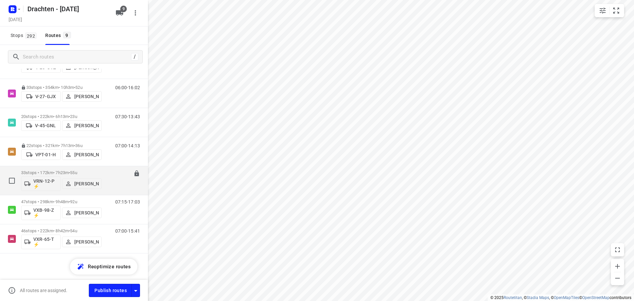
click at [70, 173] on span "•" at bounding box center [69, 172] width 1 height 5
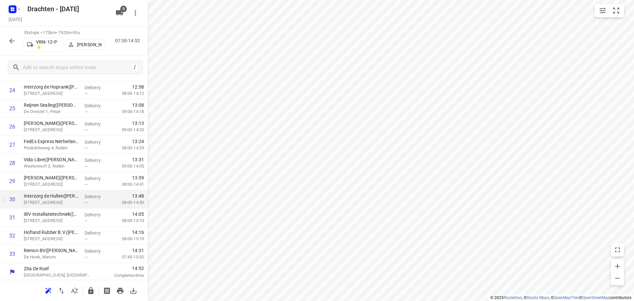
scroll to position [469, 0]
click at [92, 294] on icon "button" at bounding box center [91, 291] width 8 height 8
click at [14, 40] on icon "button" at bounding box center [12, 41] width 8 height 8
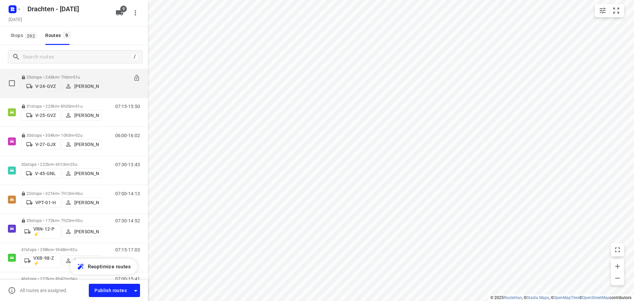
scroll to position [111, 0]
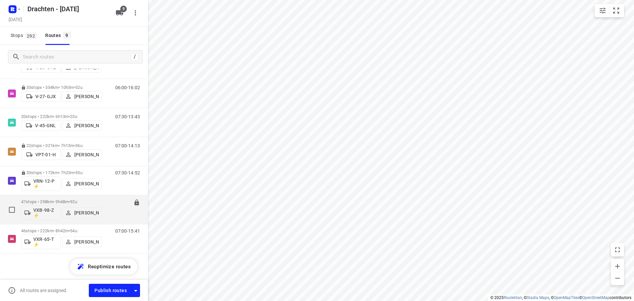
click at [77, 202] on span "92u" at bounding box center [73, 201] width 7 height 5
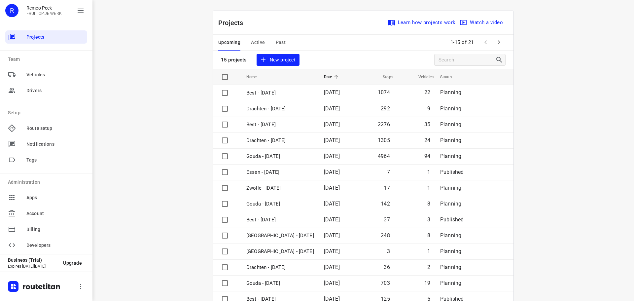
click at [495, 43] on icon "button" at bounding box center [499, 42] width 8 height 8
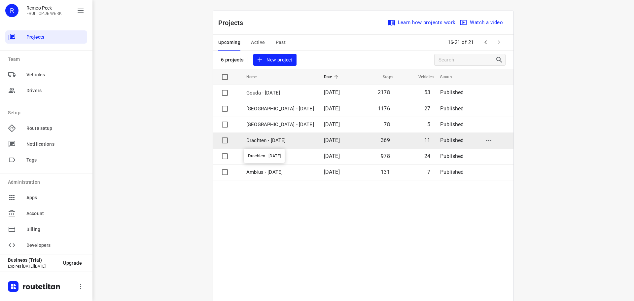
click at [275, 142] on p "Drachten - [DATE]" at bounding box center [280, 141] width 68 height 8
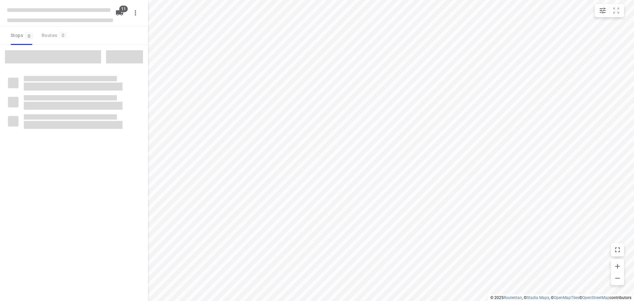
checkbox input "true"
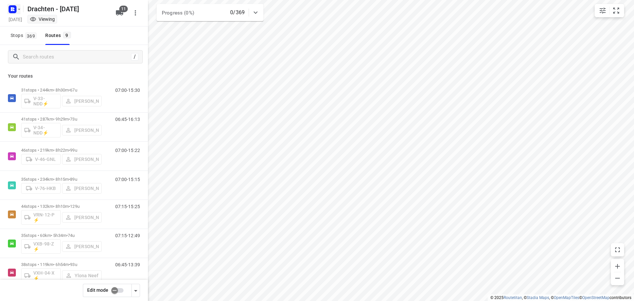
click at [17, 8] on icon "button" at bounding box center [19, 9] width 5 height 5
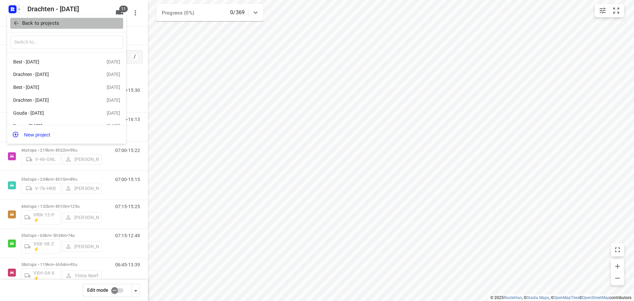
click at [38, 20] on p "Back to projects" at bounding box center [40, 23] width 37 height 8
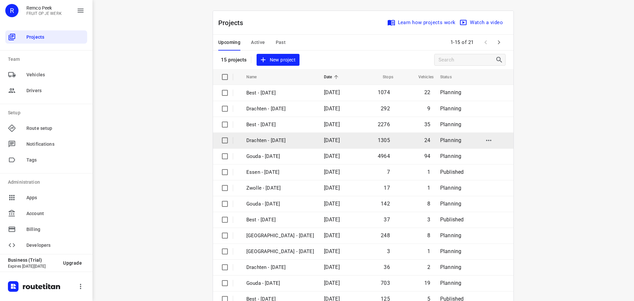
click at [282, 140] on p "Drachten - [DATE]" at bounding box center [280, 141] width 68 height 8
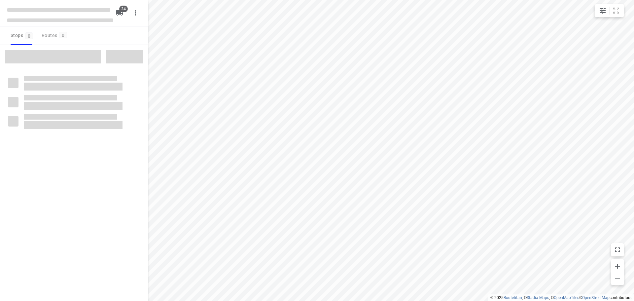
checkbox input "true"
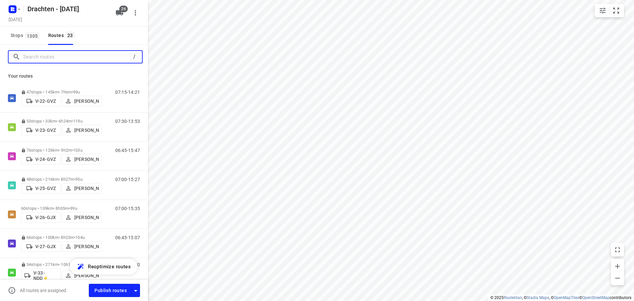
click at [46, 57] on input "Search routes" at bounding box center [77, 57] width 108 height 10
click at [32, 37] on span "1305" at bounding box center [32, 35] width 15 height 7
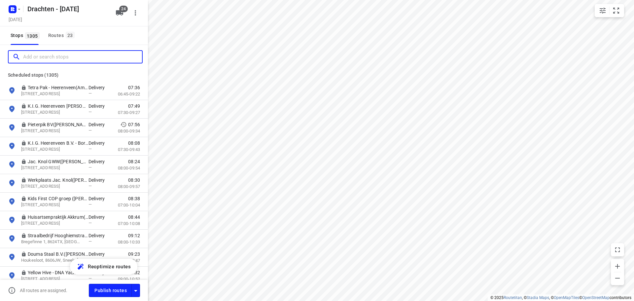
click at [40, 55] on input "Add or search stops" at bounding box center [82, 57] width 119 height 10
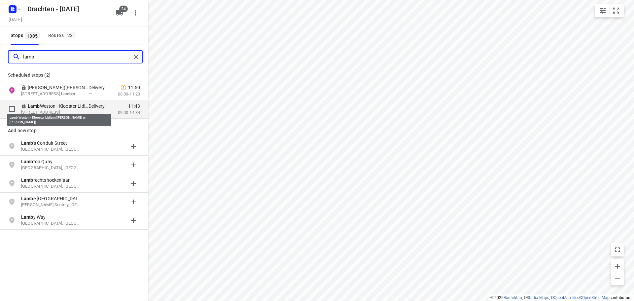
type input "lamb"
click at [56, 108] on p "Lamb Weston - Klooster Lidlum(Ellen Sorée-Görtz en Elly Collaris)" at bounding box center [58, 106] width 61 height 7
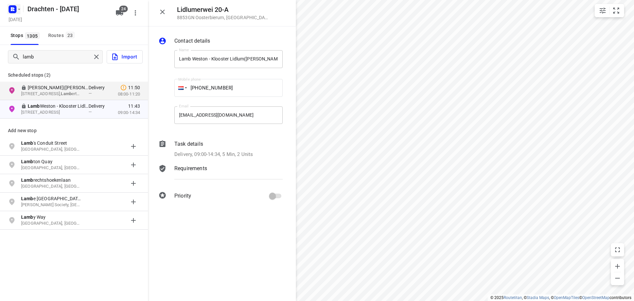
click at [14, 10] on rect "button" at bounding box center [13, 9] width 8 height 8
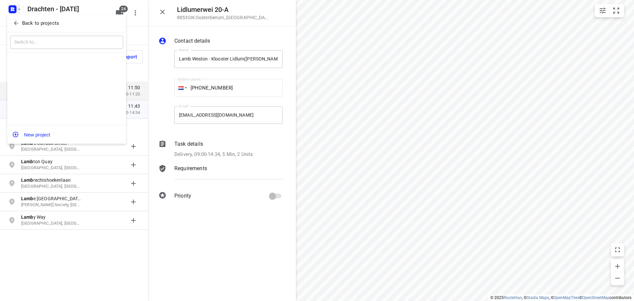
click at [23, 19] on button "Back to projects" at bounding box center [66, 23] width 113 height 11
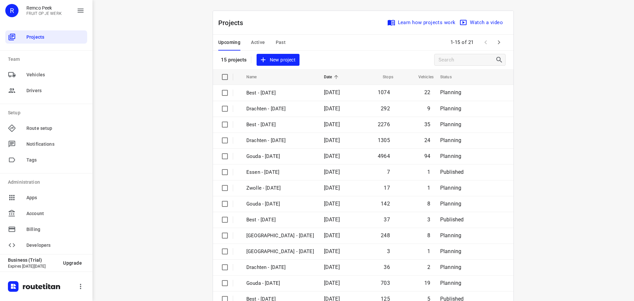
click at [502, 44] on button "button" at bounding box center [498, 42] width 13 height 13
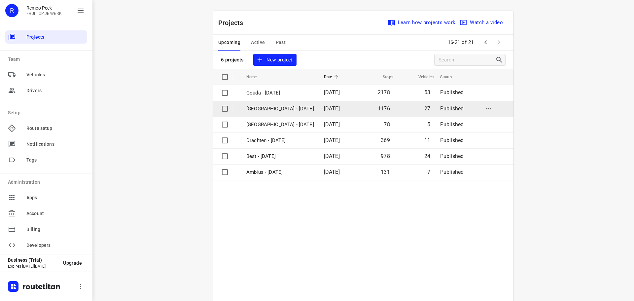
click at [257, 109] on p "Zwolle - Wednesday" at bounding box center [280, 109] width 68 height 8
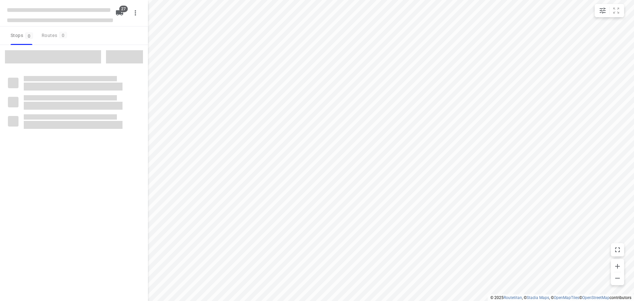
checkbox input "true"
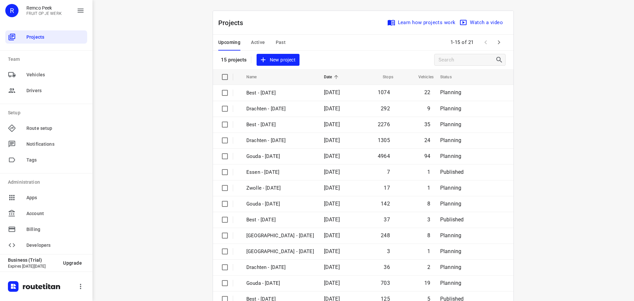
click at [498, 41] on icon "button" at bounding box center [499, 42] width 8 height 8
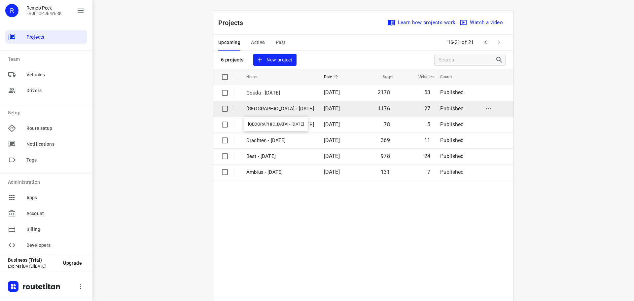
click at [263, 107] on p "[GEOGRAPHIC_DATA] - [DATE]" at bounding box center [280, 109] width 68 height 8
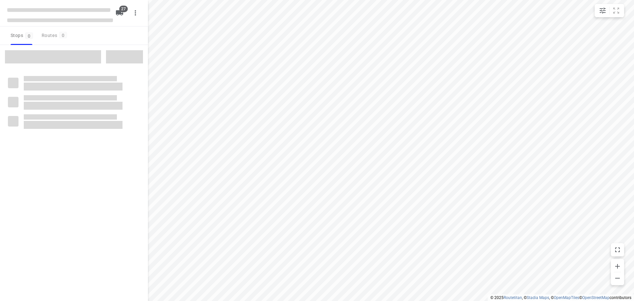
checkbox input "true"
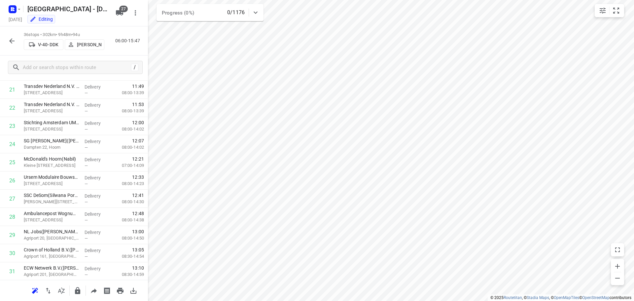
scroll to position [396, 0]
